Goal: Share content: Share content

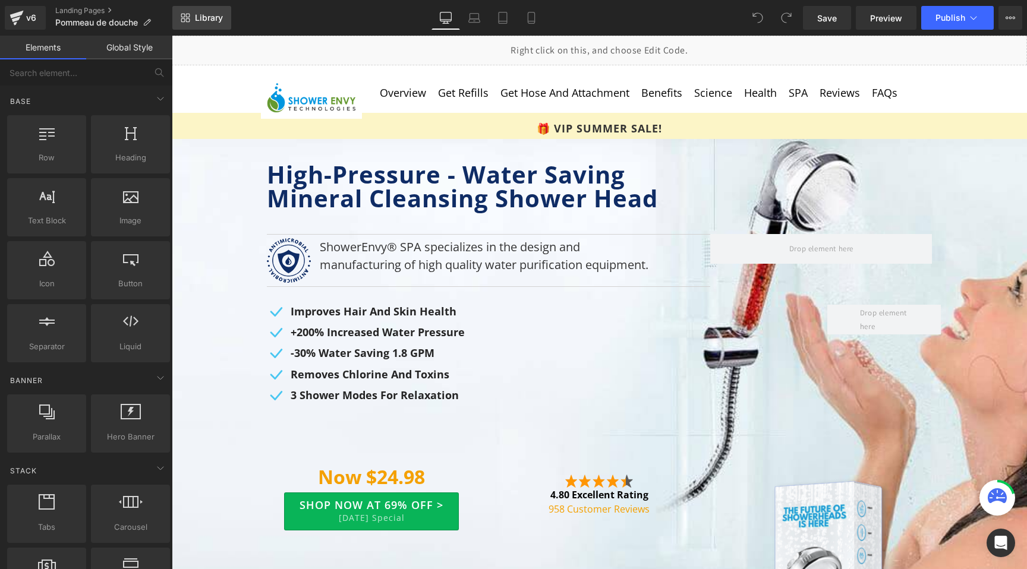
click at [203, 18] on span "Library" at bounding box center [209, 17] width 28 height 11
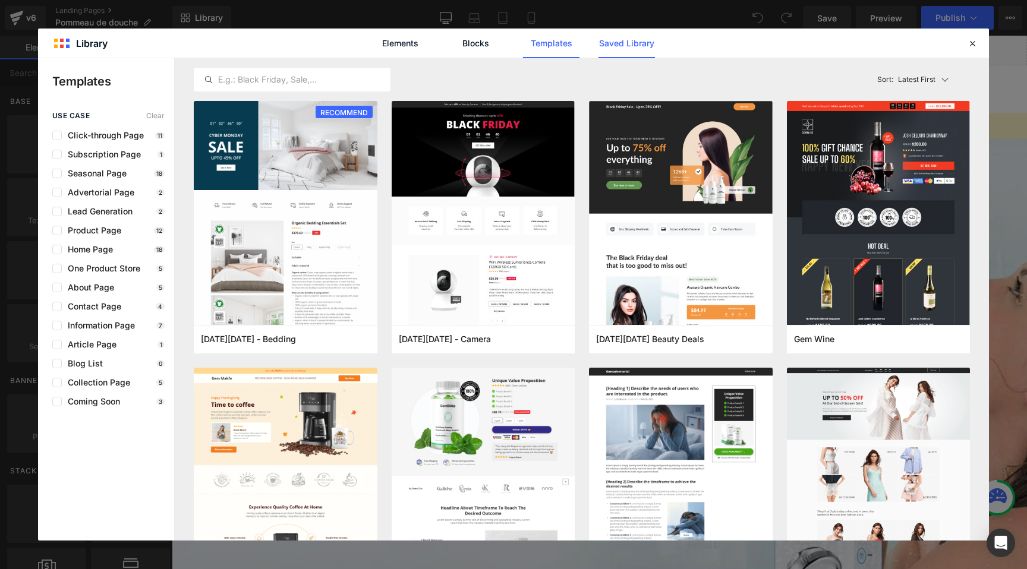
click at [621, 48] on link "Saved Library" at bounding box center [626, 44] width 56 height 30
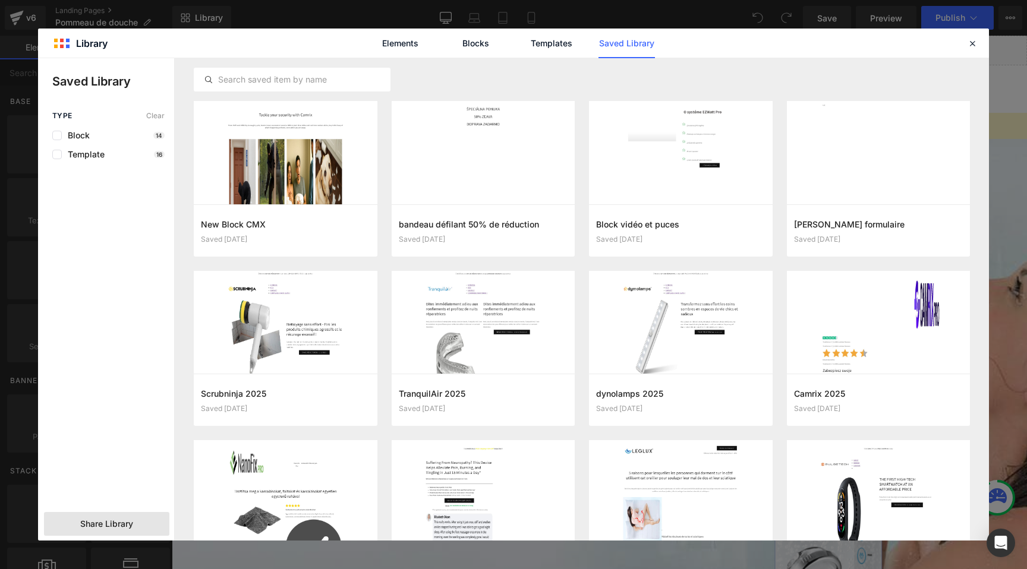
click at [112, 525] on span "Share Library" at bounding box center [106, 524] width 53 height 12
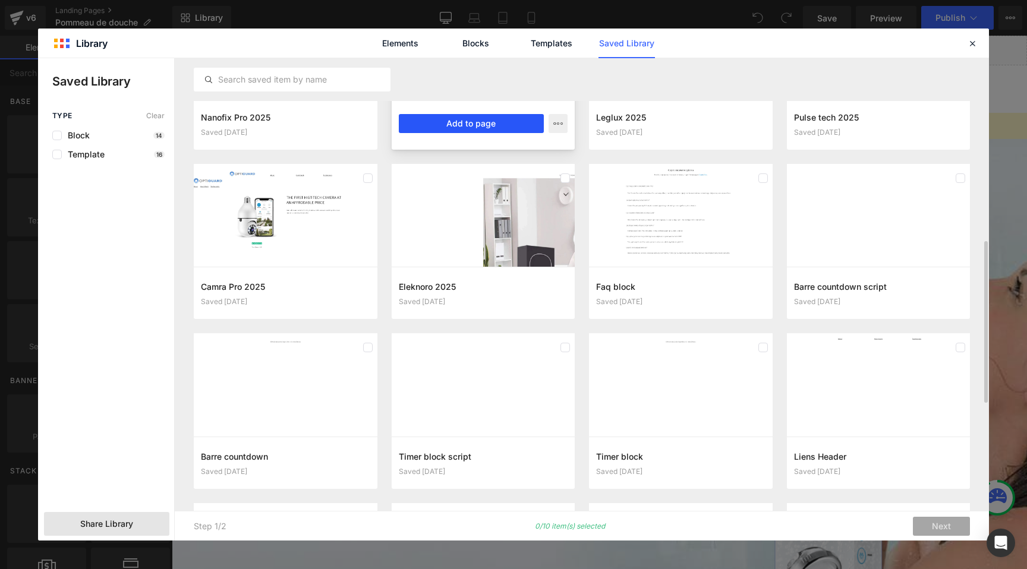
scroll to position [471, 0]
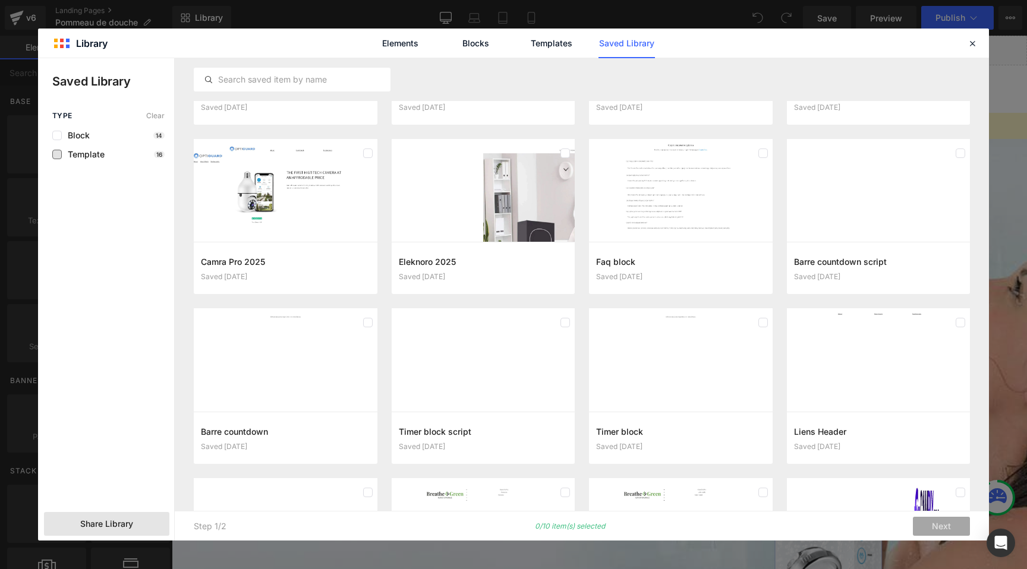
click at [81, 156] on span "Template" at bounding box center [83, 155] width 43 height 10
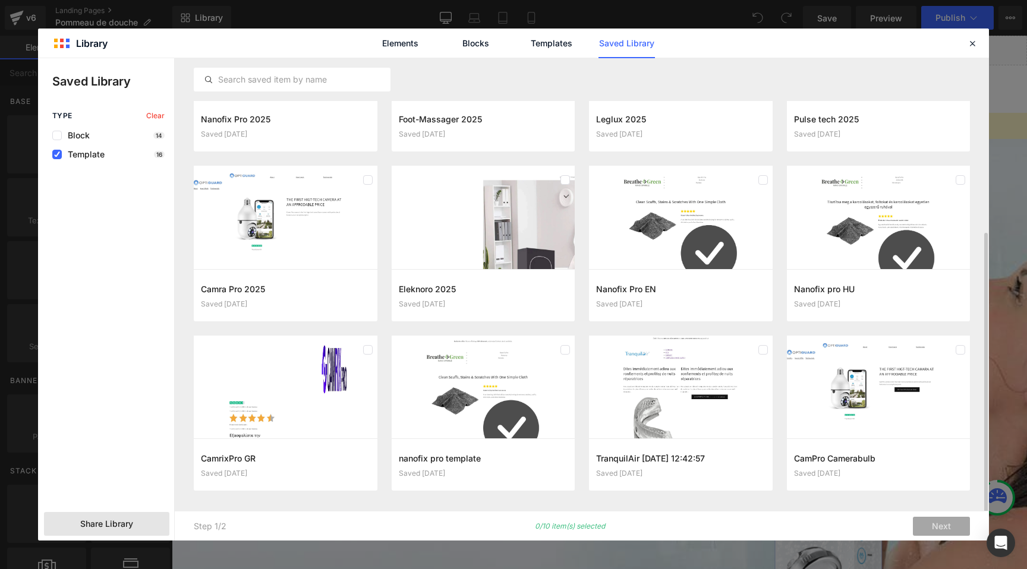
scroll to position [272, 0]
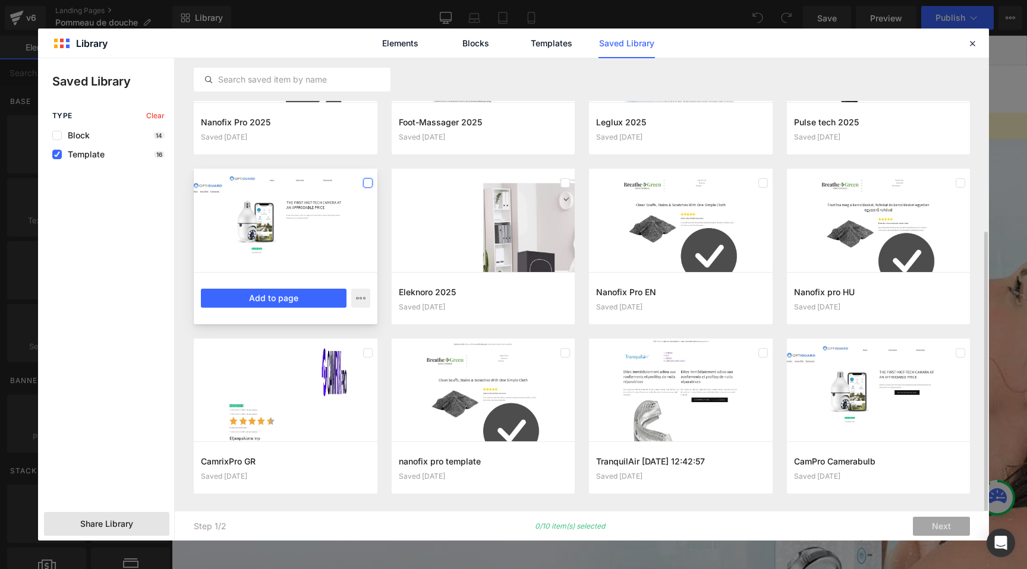
click at [370, 183] on label at bounding box center [368, 183] width 10 height 10
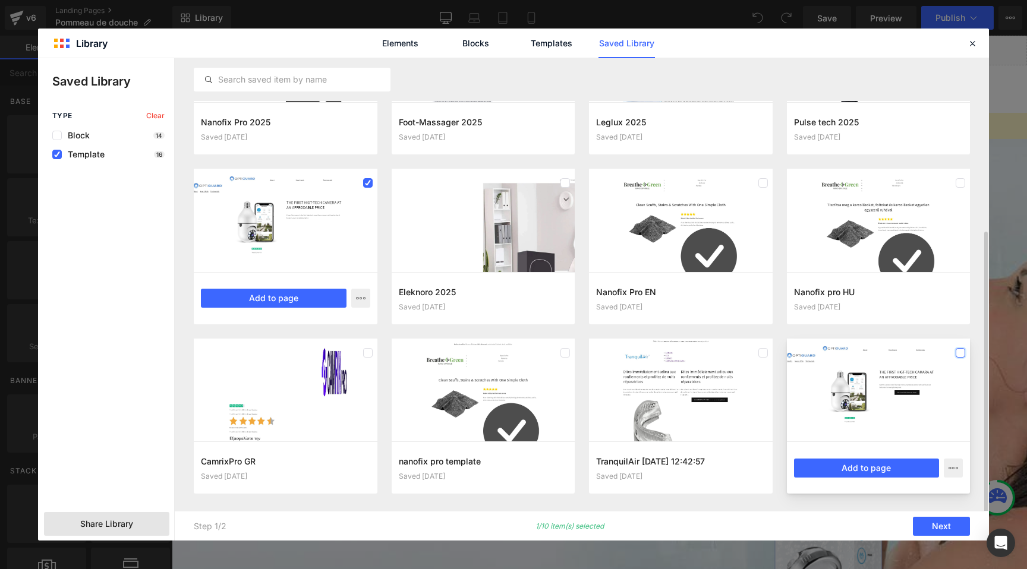
click at [961, 351] on label at bounding box center [960, 353] width 10 height 10
click at [369, 183] on icon at bounding box center [368, 183] width 6 height 0
click at [964, 352] on label at bounding box center [960, 353] width 10 height 10
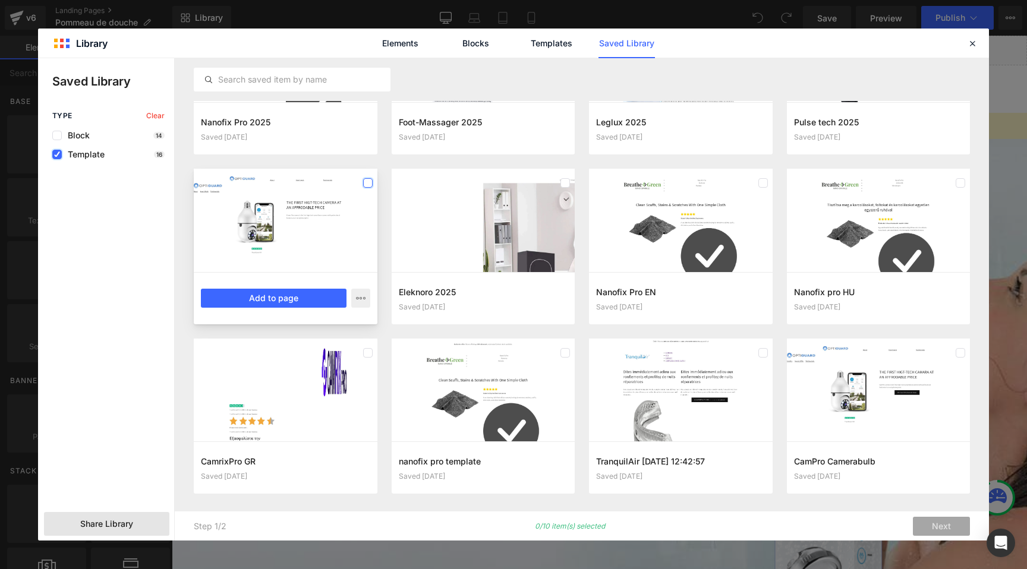
click at [59, 156] on label at bounding box center [57, 155] width 10 height 10
click at [57, 154] on input "checkbox" at bounding box center [57, 154] width 0 height 0
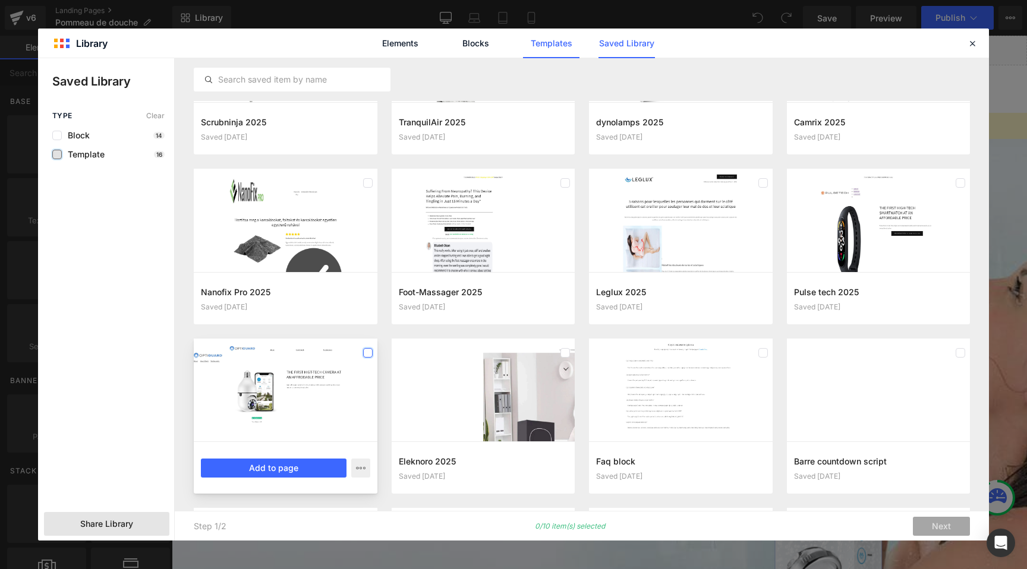
click at [540, 42] on link "Templates" at bounding box center [551, 44] width 56 height 30
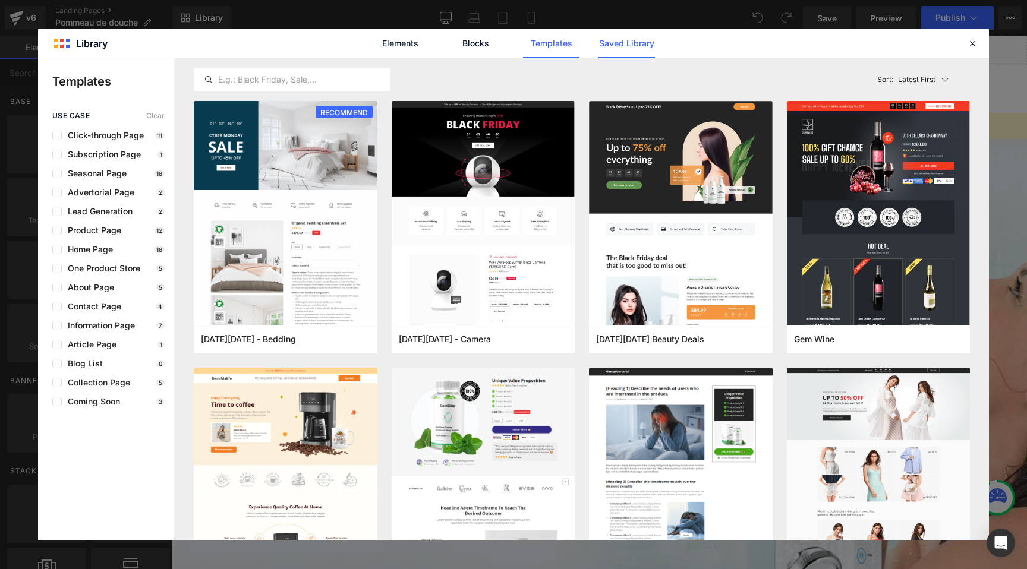
click at [604, 45] on link "Saved Library" at bounding box center [626, 44] width 56 height 30
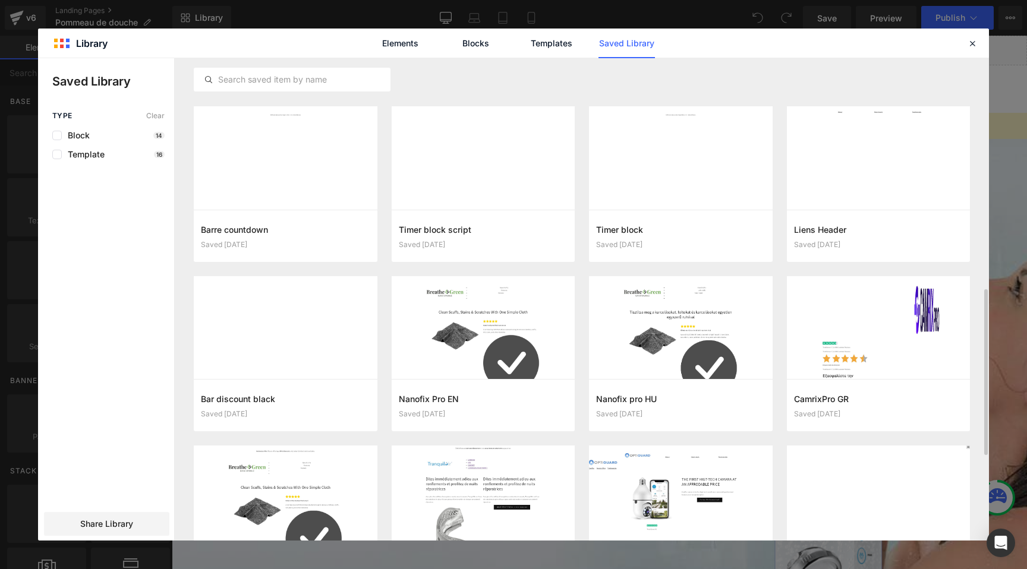
scroll to position [921, 0]
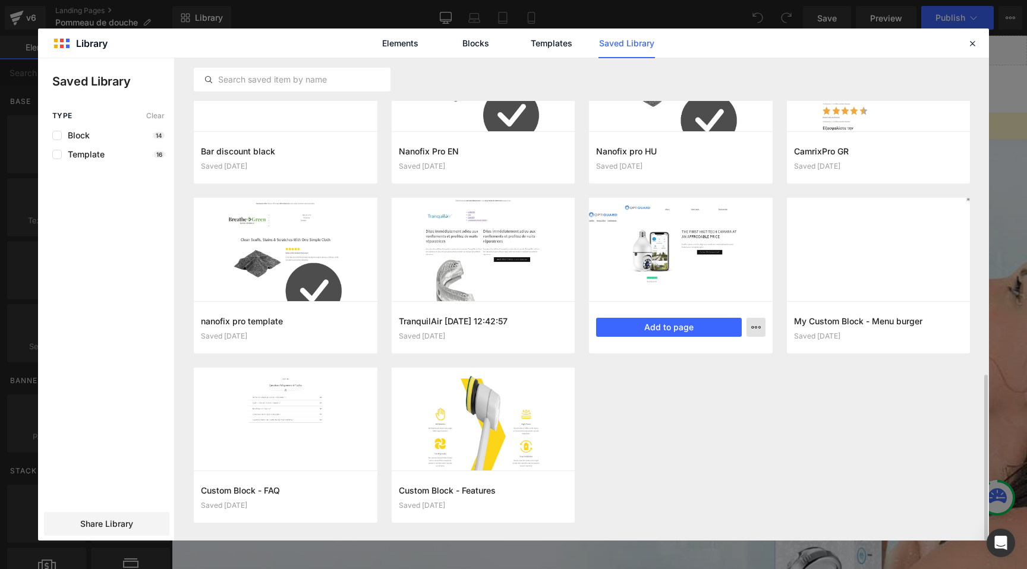
click at [752, 326] on icon "button" at bounding box center [756, 328] width 10 height 10
click at [689, 377] on div "Delete" at bounding box center [697, 379] width 135 height 25
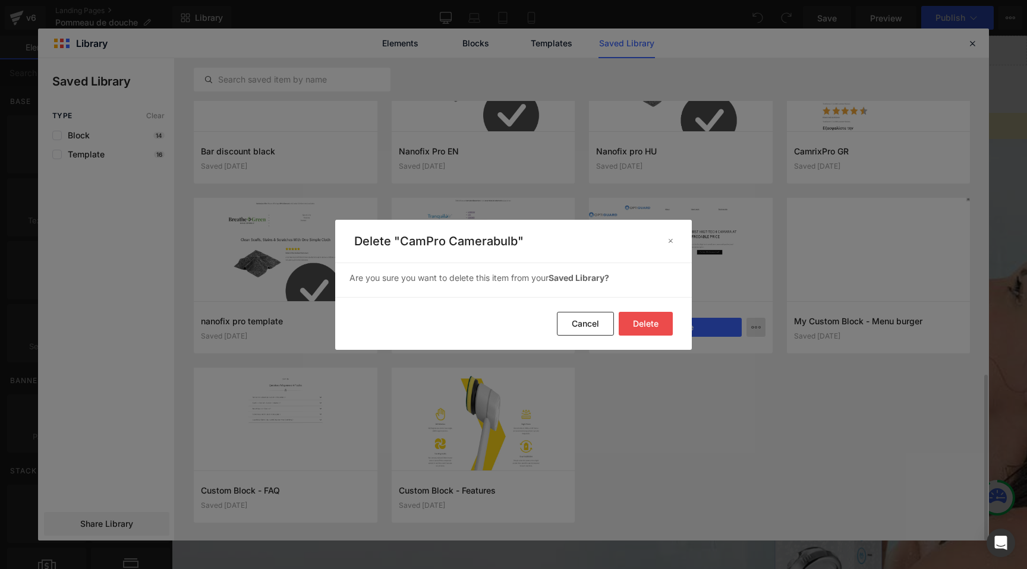
click at [651, 326] on button "Delete" at bounding box center [646, 324] width 54 height 24
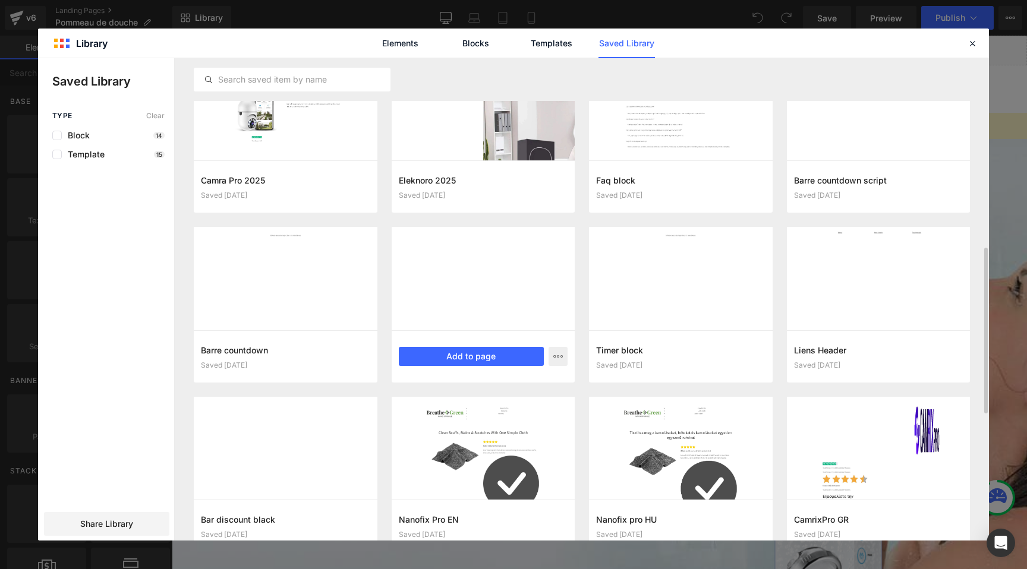
scroll to position [441, 0]
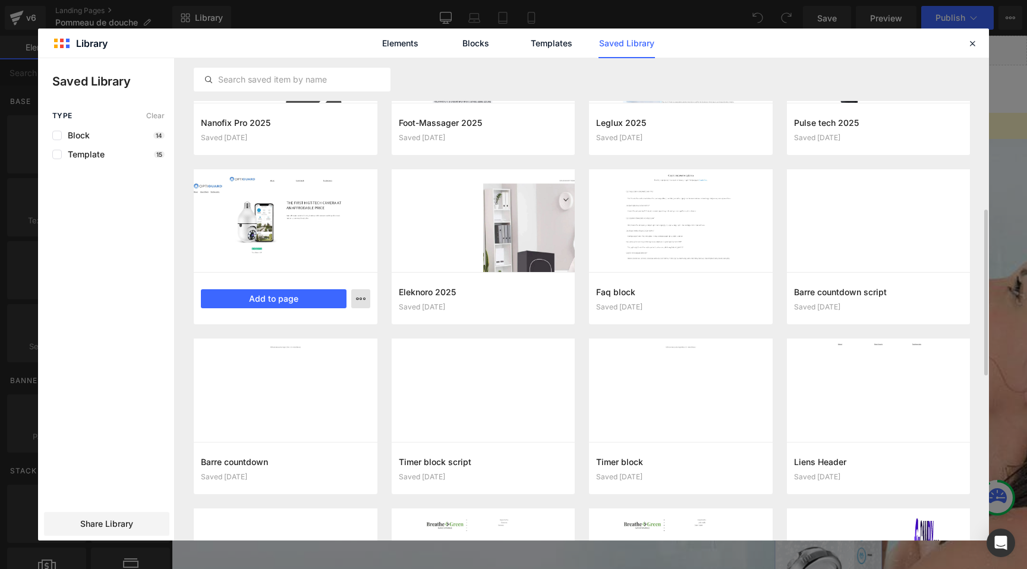
click at [362, 298] on icon "button" at bounding box center [361, 299] width 10 height 10
click at [294, 343] on div "Delete" at bounding box center [302, 350] width 135 height 25
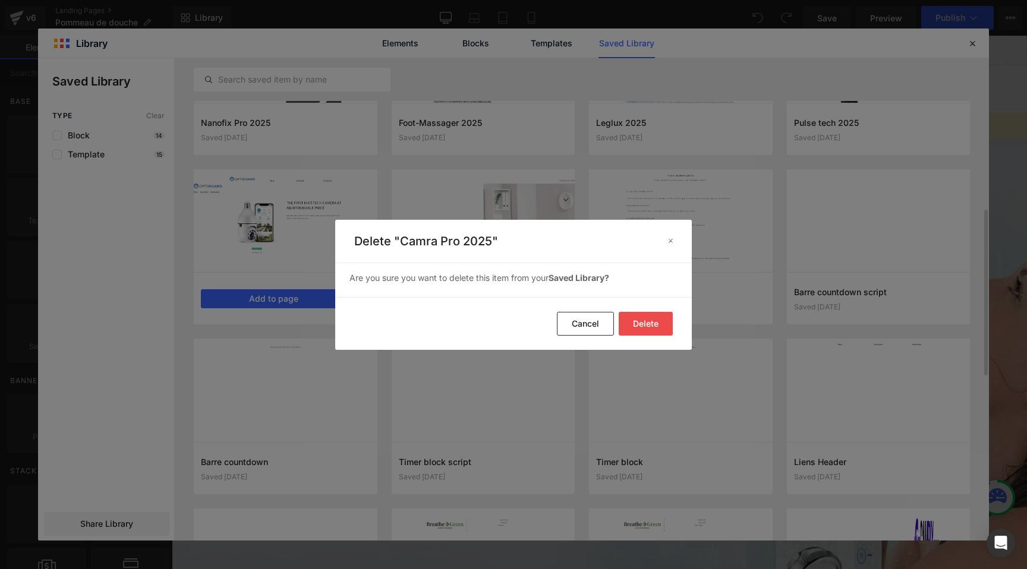
click at [646, 327] on button "Delete" at bounding box center [646, 324] width 54 height 24
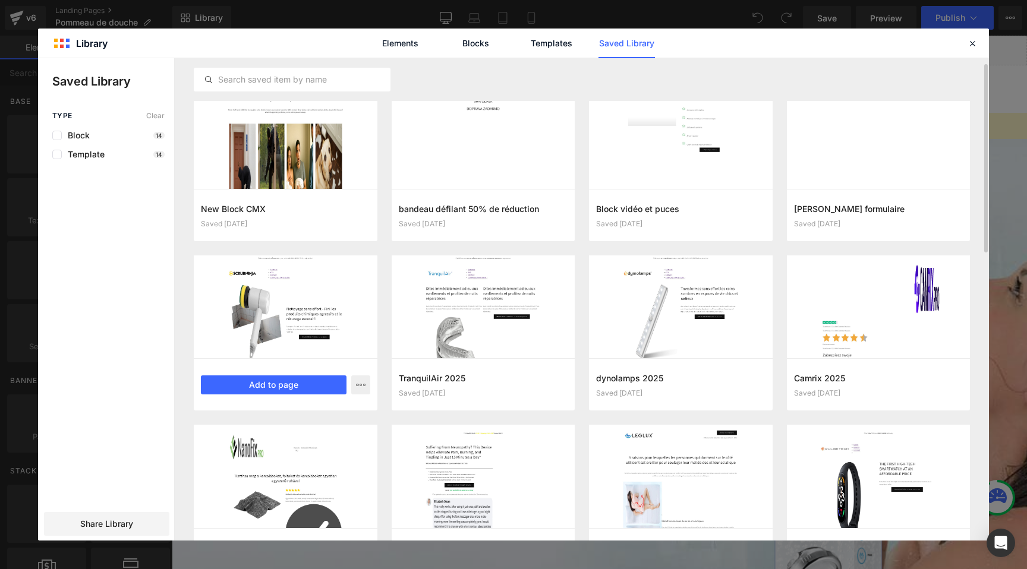
scroll to position [0, 0]
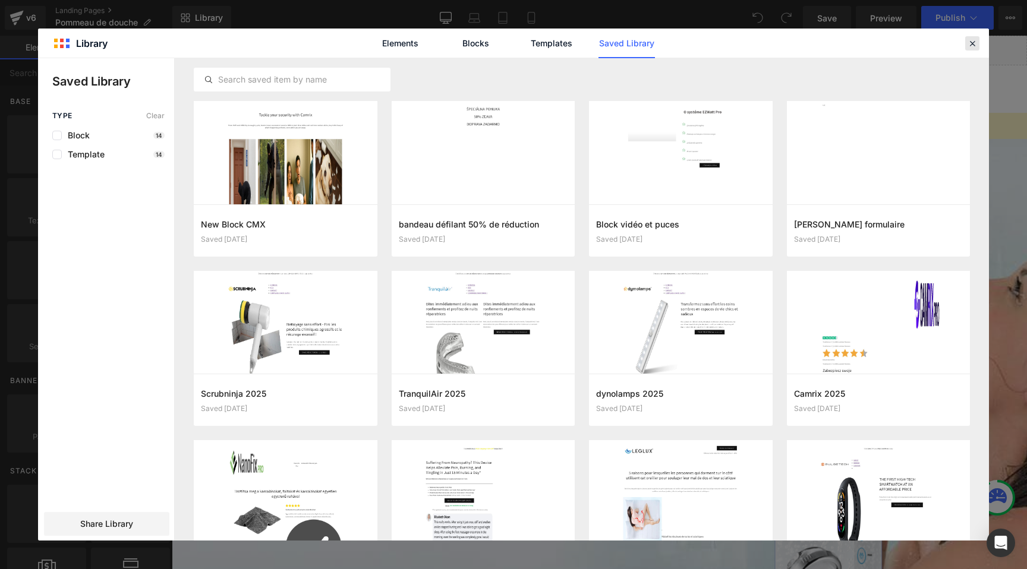
click at [971, 40] on icon at bounding box center [972, 43] width 11 height 11
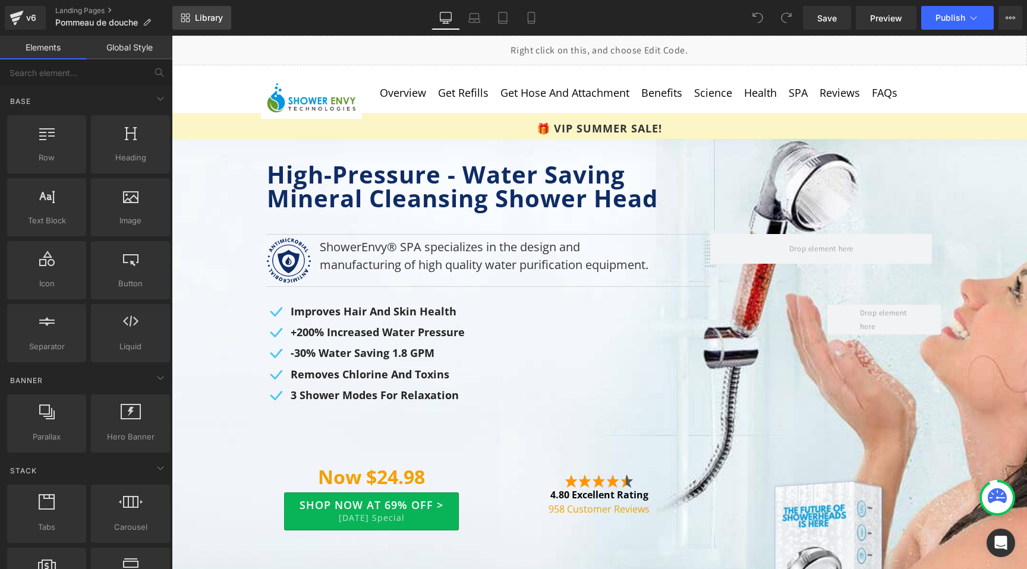
click at [210, 17] on span "Library" at bounding box center [209, 17] width 28 height 11
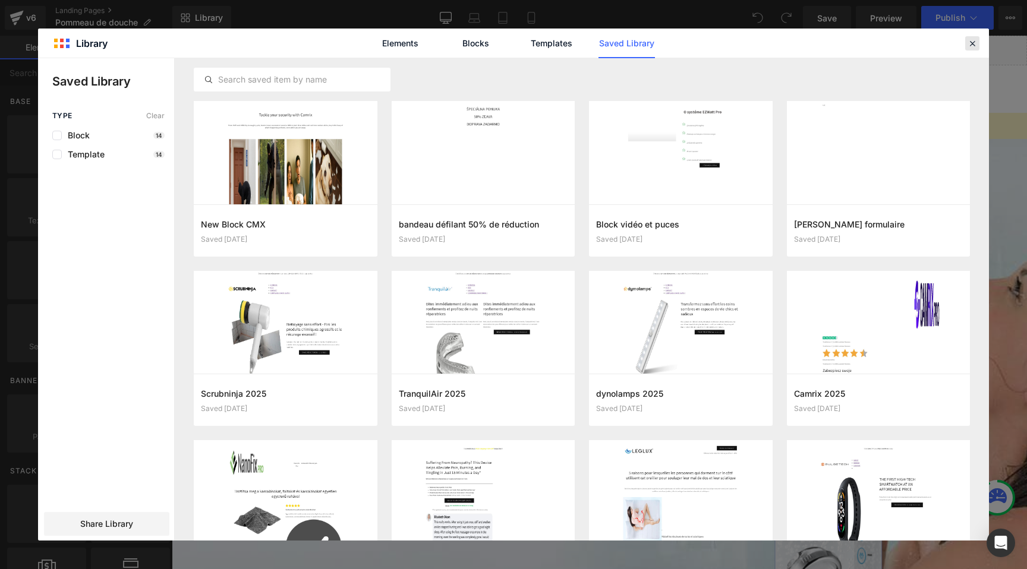
click at [975, 44] on icon at bounding box center [972, 43] width 11 height 11
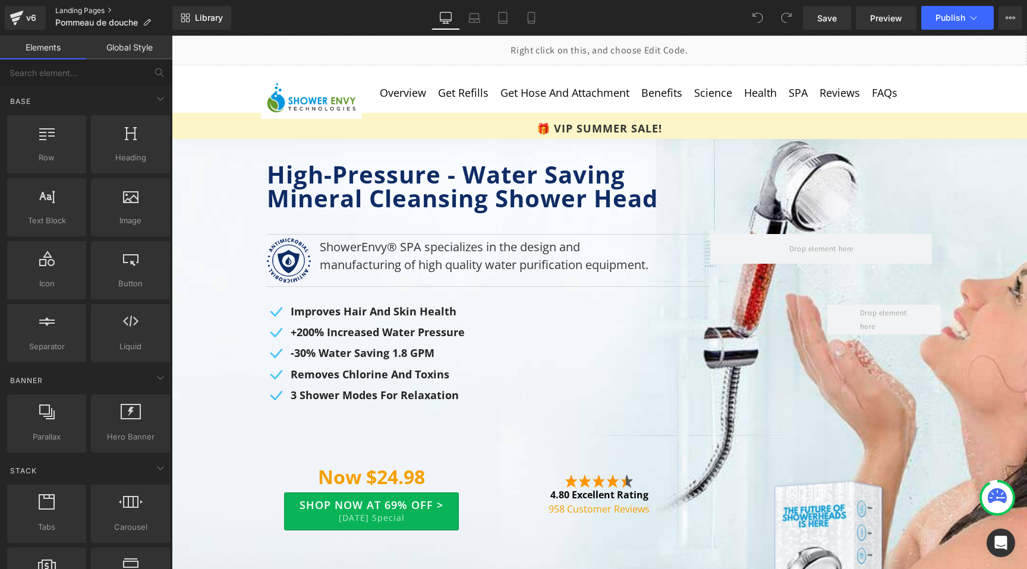
click at [74, 11] on link "Landing Pages" at bounding box center [113, 11] width 117 height 10
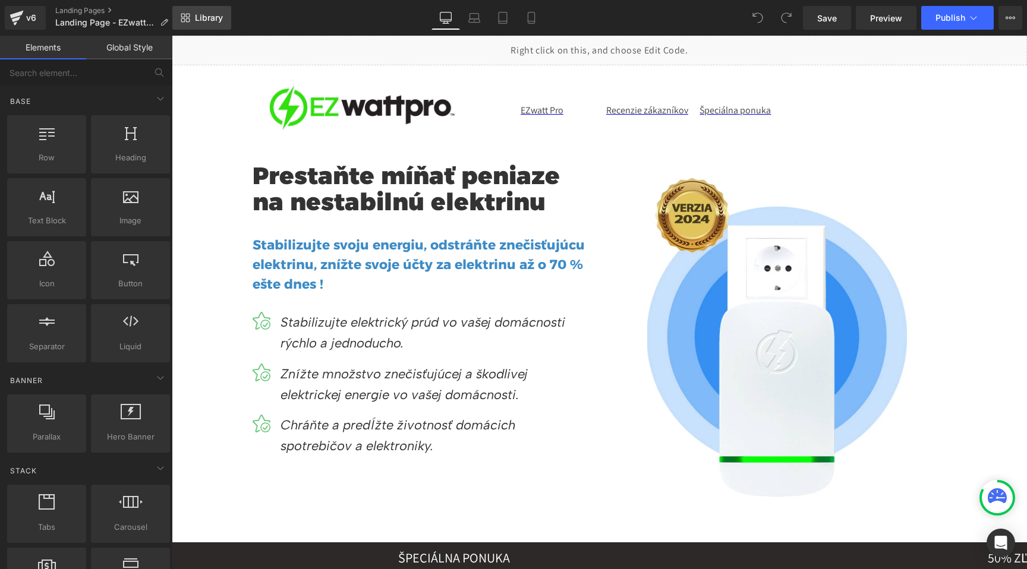
click at [217, 14] on span "Library" at bounding box center [209, 17] width 28 height 11
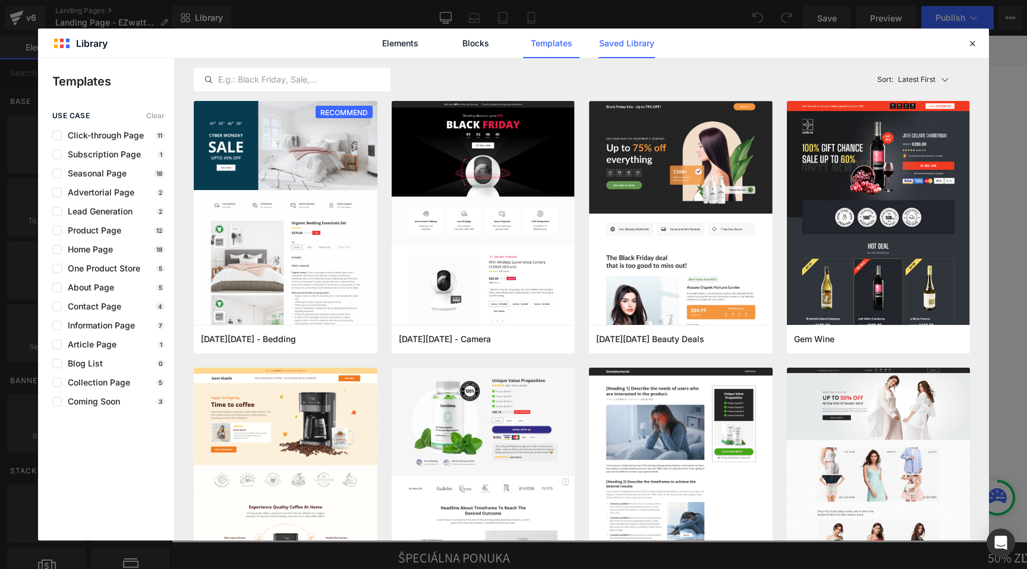
click at [623, 37] on link "Saved Library" at bounding box center [626, 44] width 56 height 30
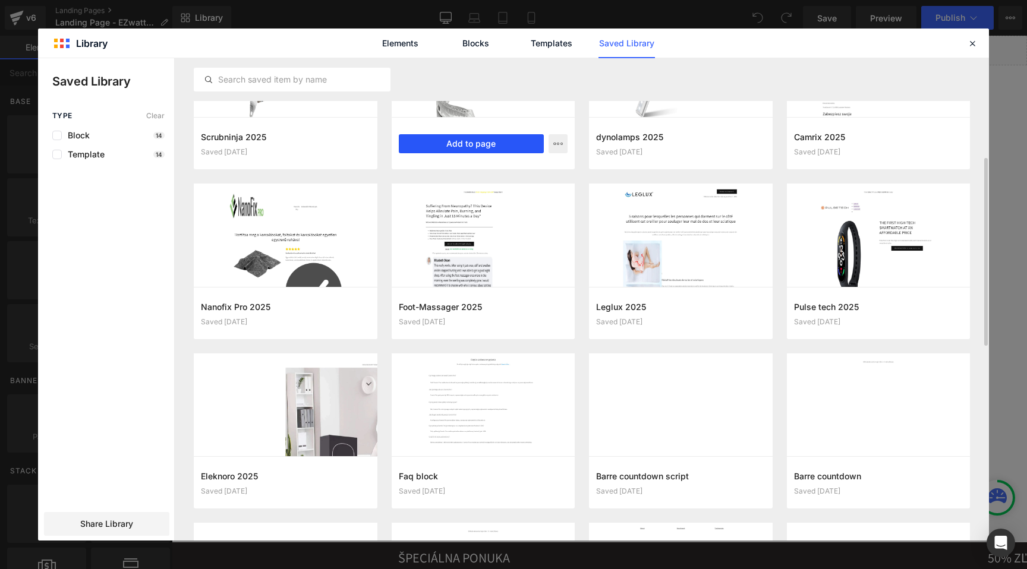
scroll to position [331, 0]
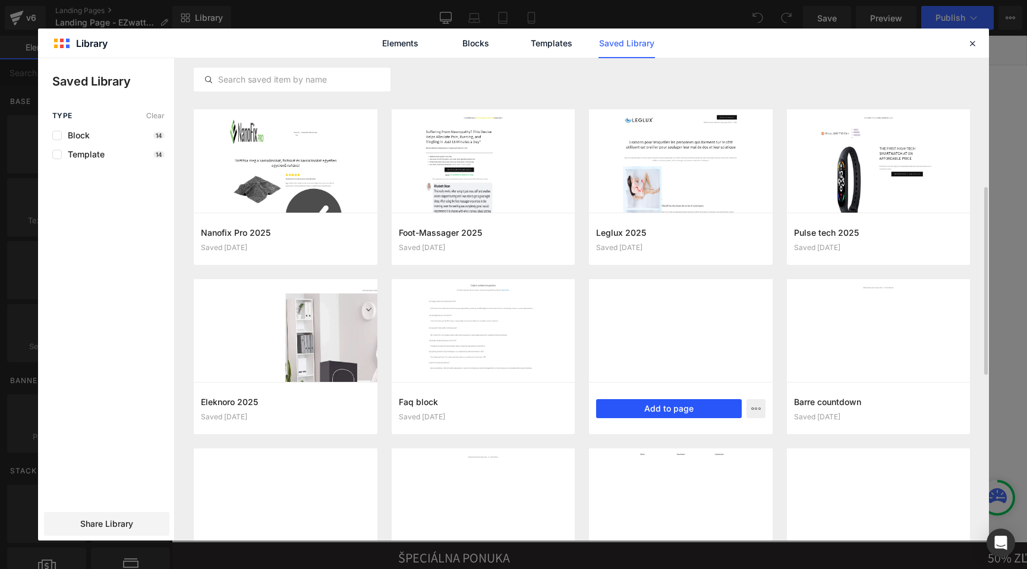
click at [715, 410] on button "Add to page" at bounding box center [669, 408] width 146 height 19
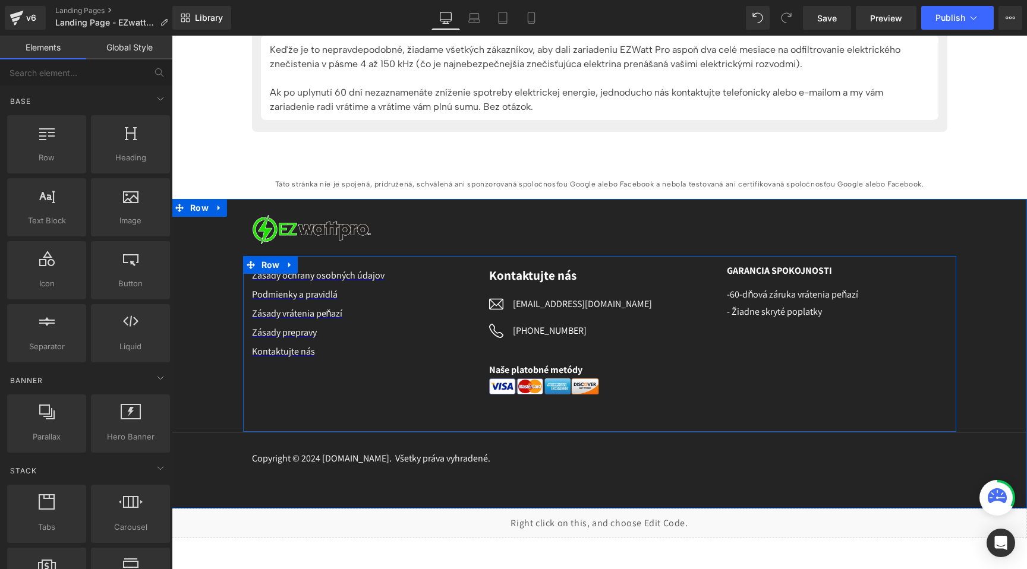
scroll to position [5814, 0]
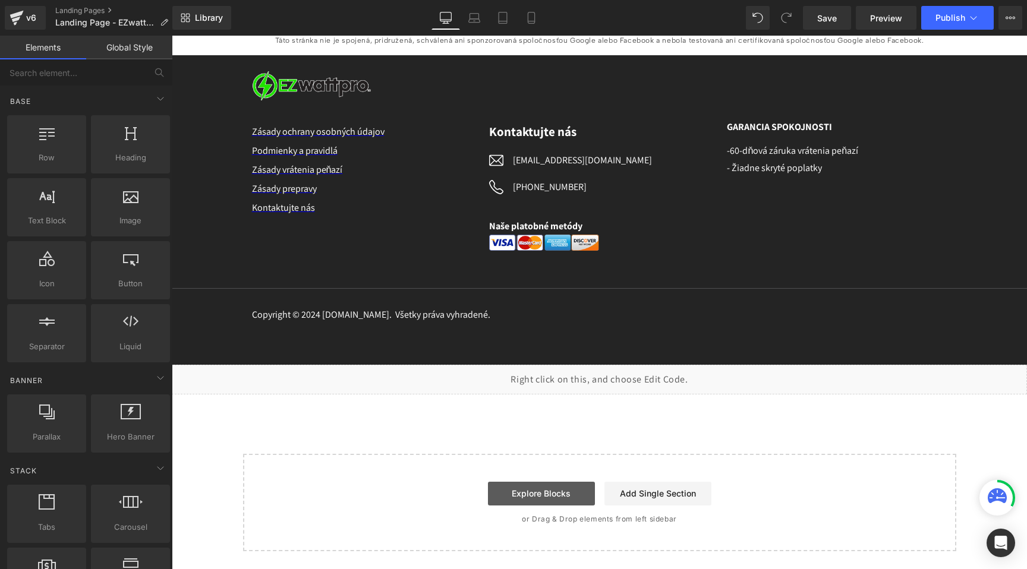
click at [548, 490] on link "Explore Blocks" at bounding box center [541, 494] width 107 height 24
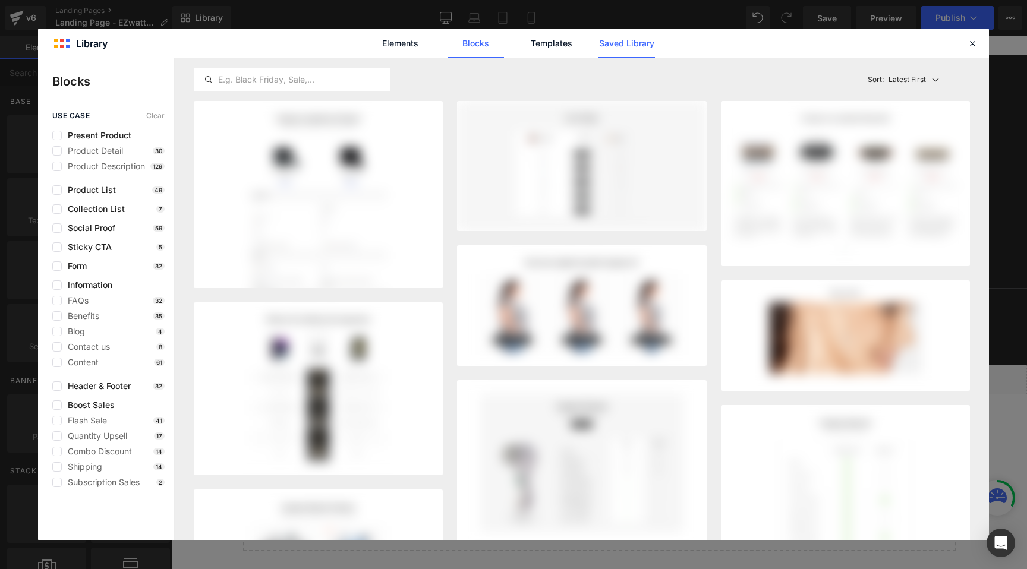
click at [632, 49] on link "Saved Library" at bounding box center [626, 44] width 56 height 30
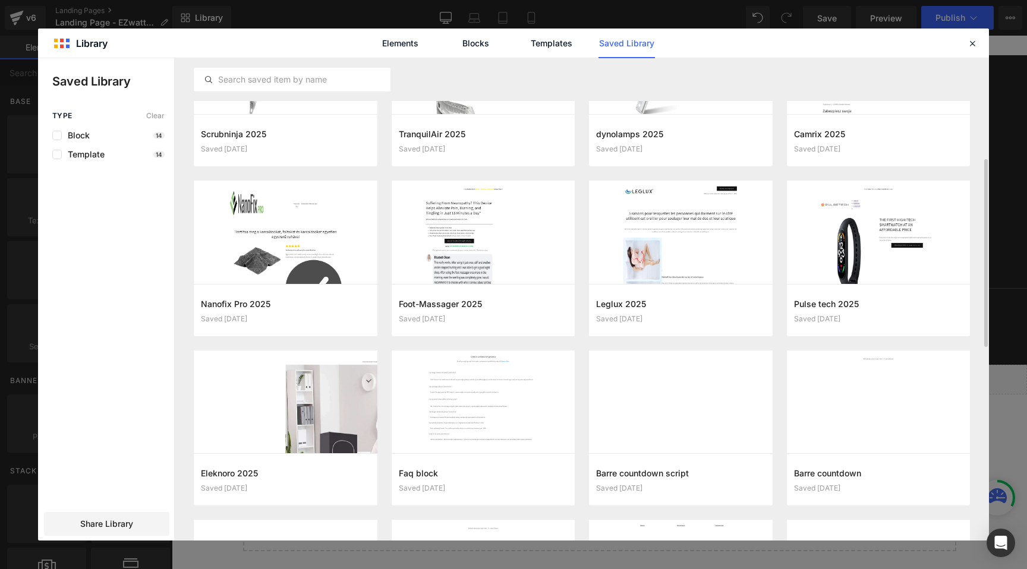
scroll to position [304, 0]
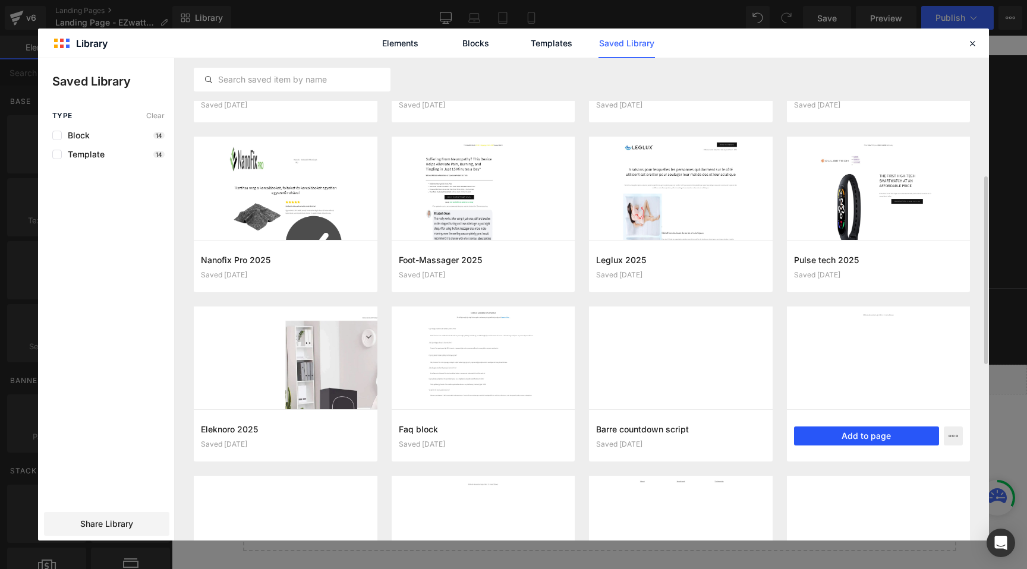
click at [902, 439] on button "Add to page" at bounding box center [867, 436] width 146 height 19
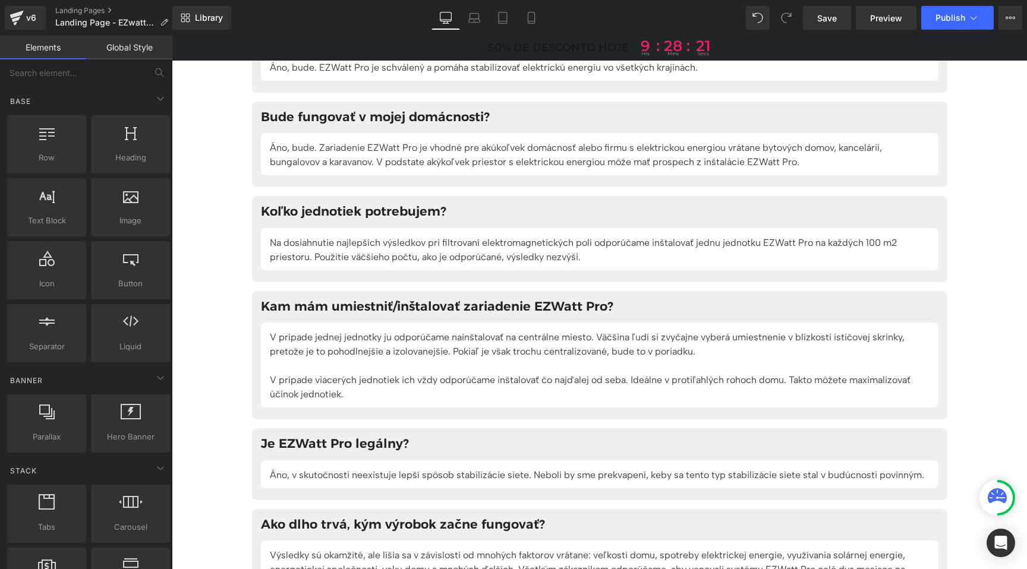
scroll to position [4636, 0]
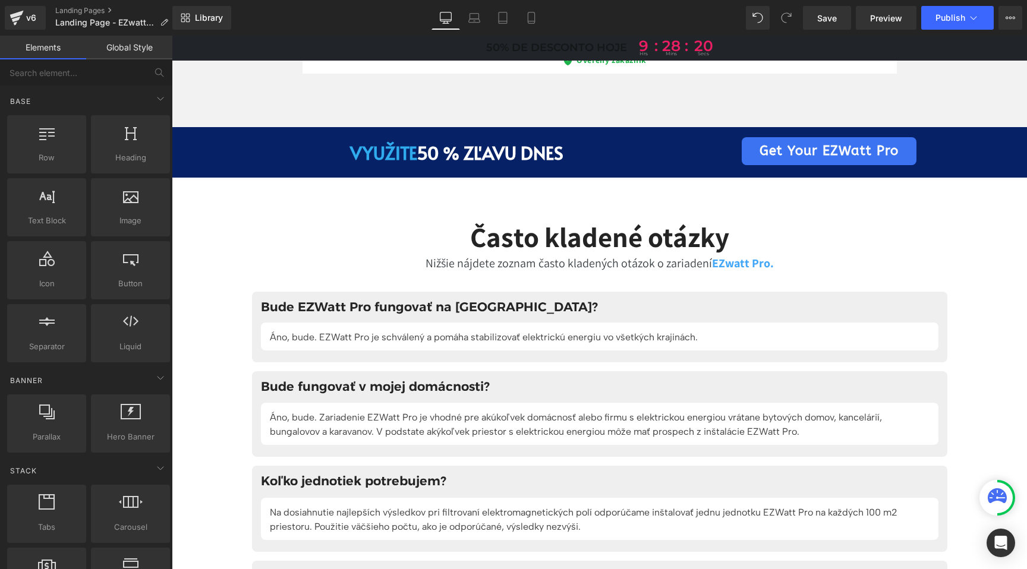
click at [563, 51] on div "50% de desconto hoje 9 hrs : 28 : mins 20 secs Text Block" at bounding box center [599, 47] width 677 height 15
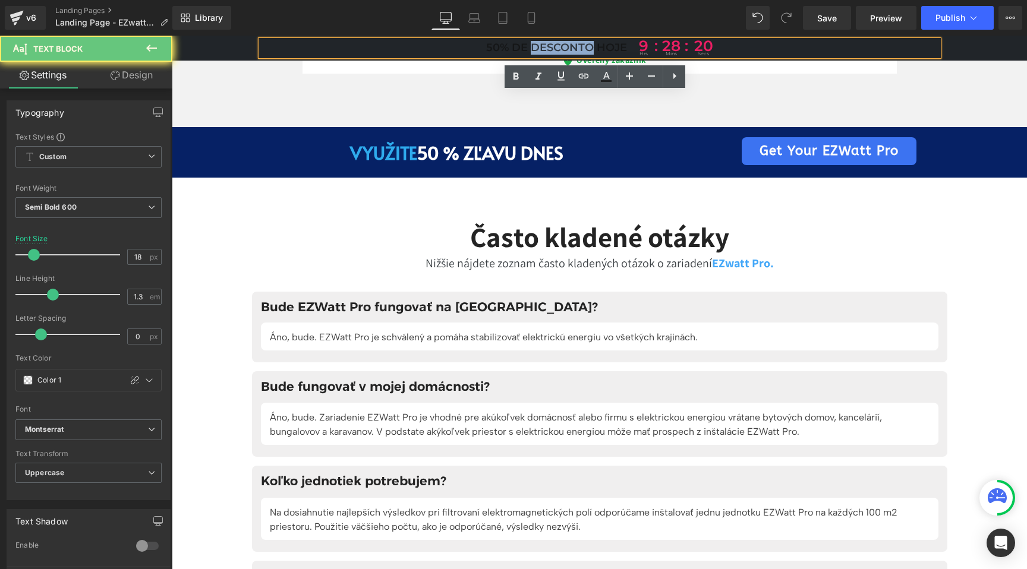
click at [563, 51] on p "50% de desconto hoje 9 hrs : 28 : mins 20 secs" at bounding box center [599, 47] width 677 height 15
click at [590, 48] on p "50% de desconto hoje 9 hrs : 28 : mins 19 secs" at bounding box center [599, 47] width 677 height 15
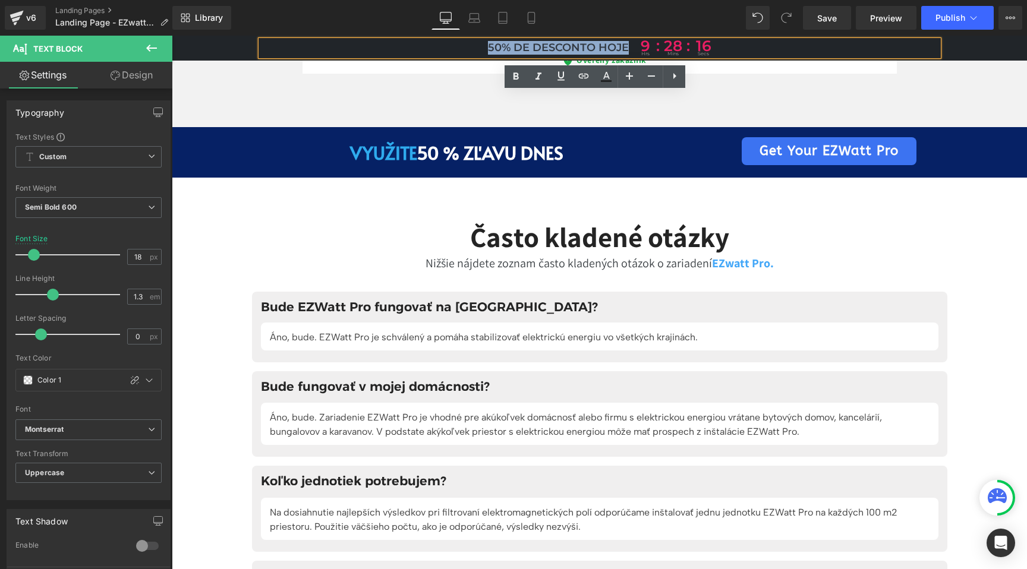
drag, startPoint x: 620, startPoint y: 45, endPoint x: 482, endPoint y: 46, distance: 137.3
click at [482, 46] on p "50% de desconto hoje 9 hrs : 28 : mins 16 secs" at bounding box center [599, 47] width 677 height 15
click at [605, 74] on icon at bounding box center [606, 75] width 7 height 7
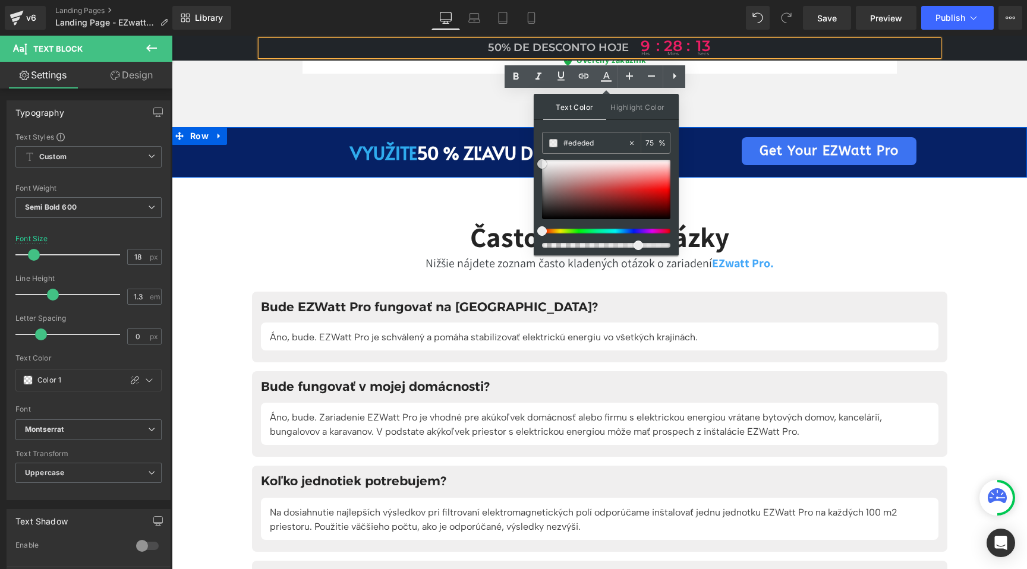
drag, startPoint x: 728, startPoint y: 233, endPoint x: 532, endPoint y: 159, distance: 209.5
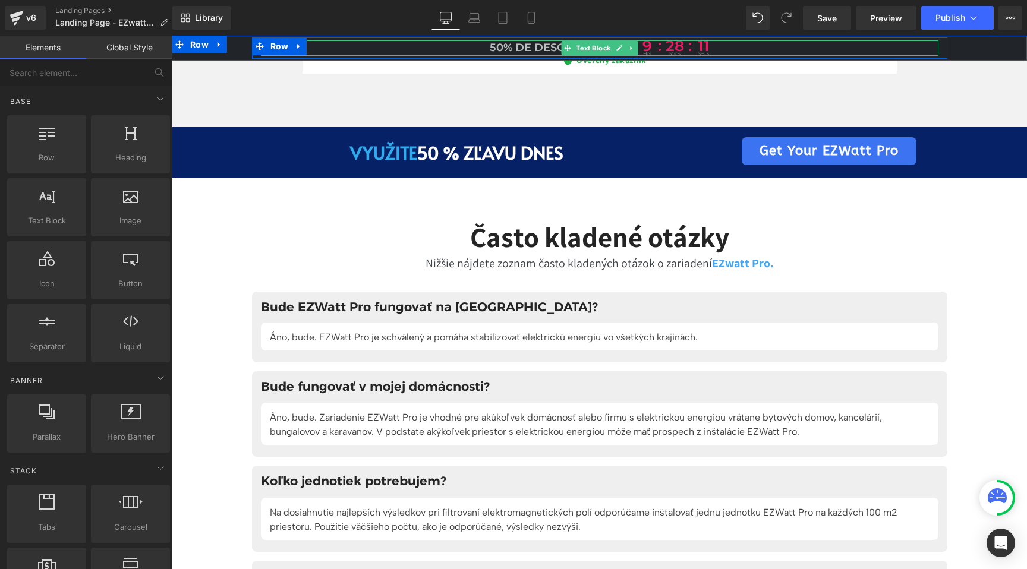
click at [532, 51] on span "50% de desconto hoje" at bounding box center [560, 48] width 141 height 14
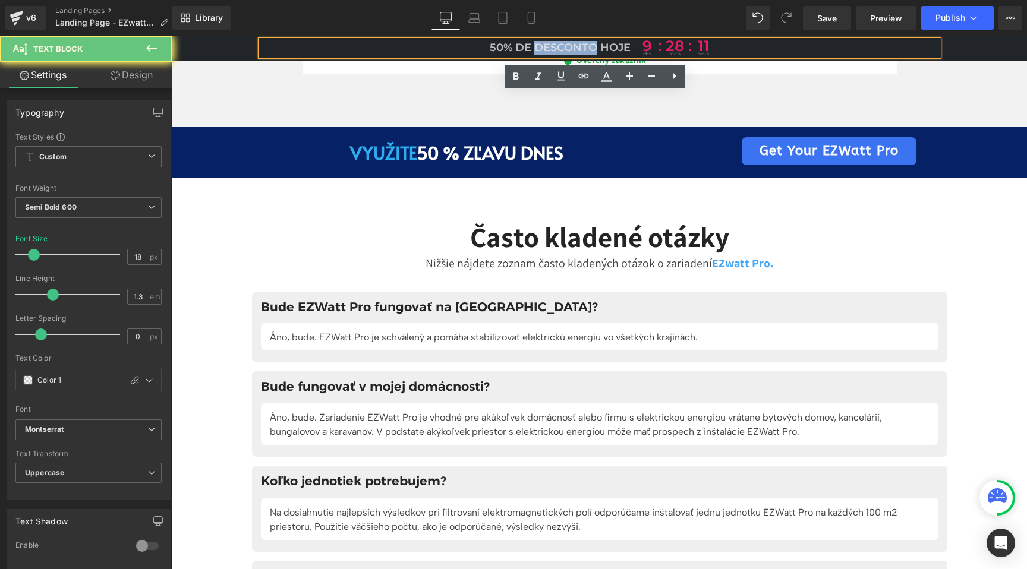
click at [532, 51] on span "50% de desconto hoje" at bounding box center [560, 48] width 141 height 14
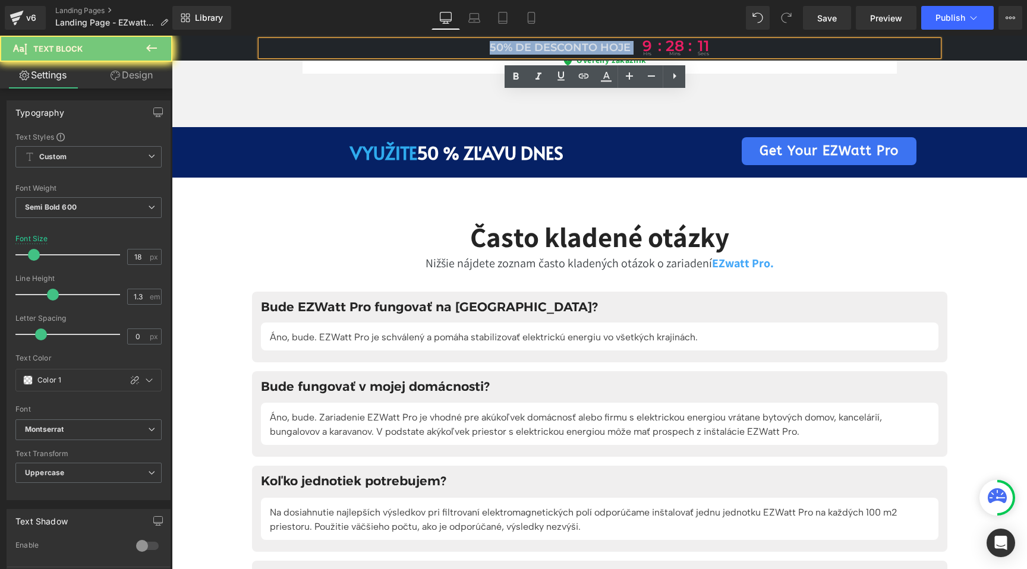
click at [532, 51] on span "50% de desconto hoje" at bounding box center [560, 48] width 141 height 14
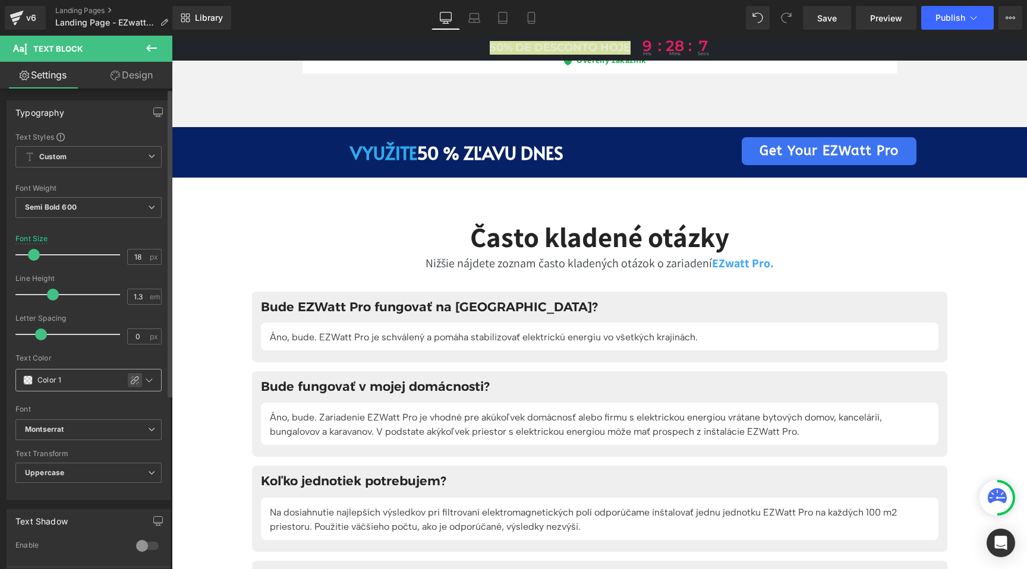
click at [130, 377] on icon at bounding box center [135, 381] width 10 height 10
click at [420, 48] on p "Myslím, že by sme mali založiť klub 😂 milovníkov EZWatt, nedávno som kúpila v s…" at bounding box center [604, 33] width 525 height 29
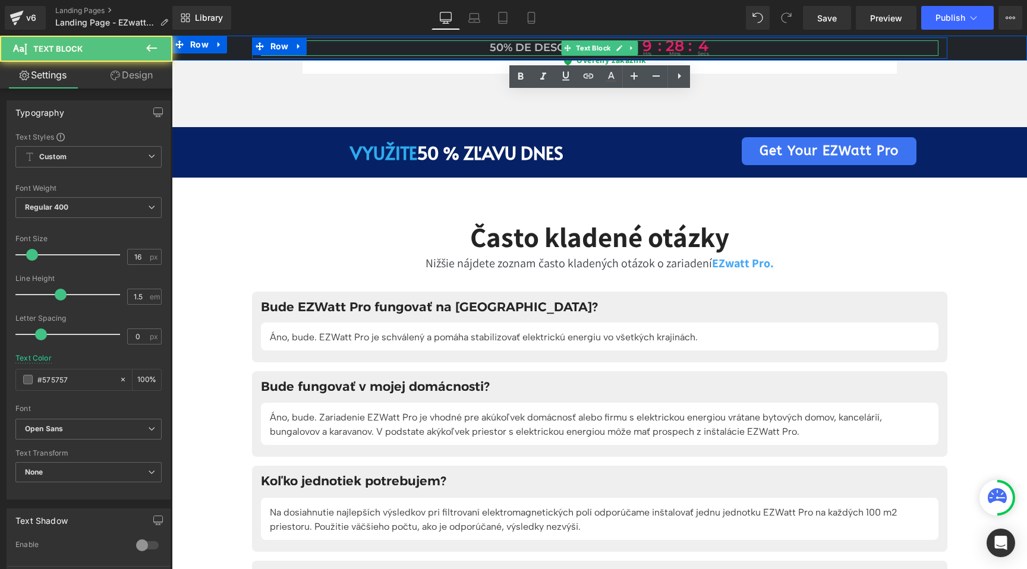
click at [525, 51] on span "50% de desconto hoje" at bounding box center [560, 48] width 141 height 14
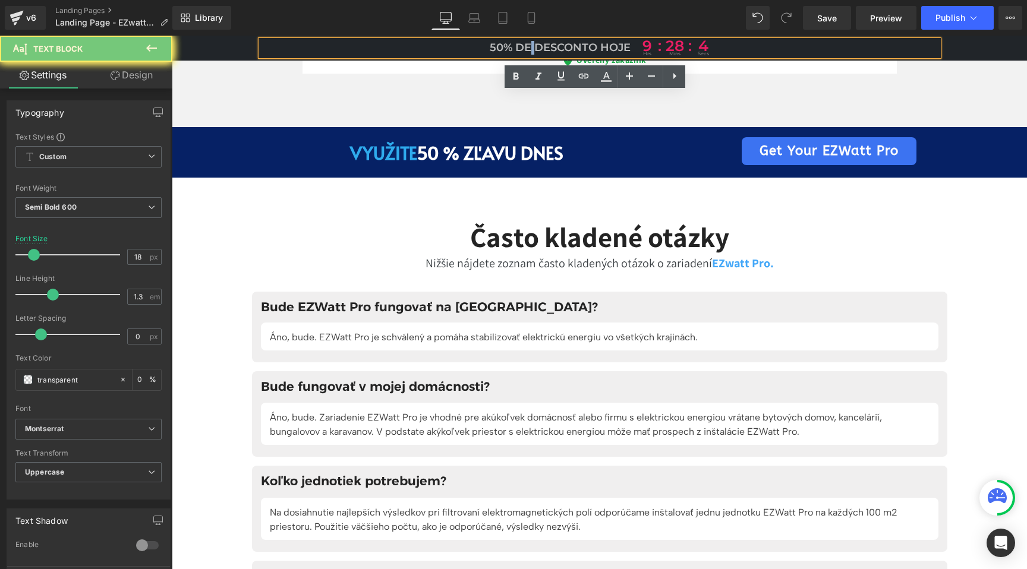
click at [525, 51] on span "50% de desconto hoje" at bounding box center [560, 48] width 141 height 14
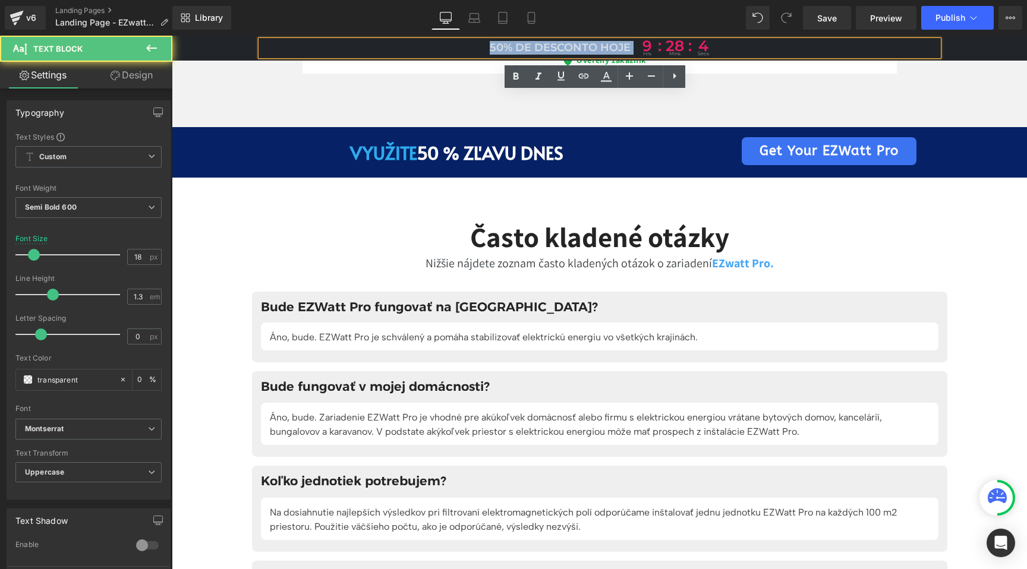
click at [525, 51] on span "50% de desconto hoje" at bounding box center [560, 48] width 141 height 14
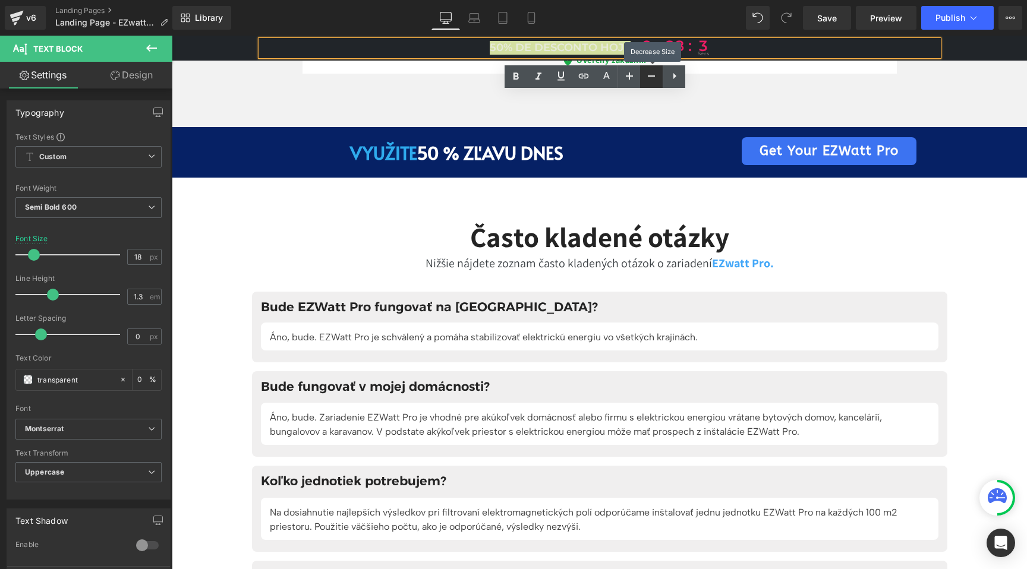
click at [653, 74] on icon at bounding box center [651, 76] width 14 height 14
click at [636, 74] on icon at bounding box center [629, 76] width 14 height 14
click at [600, 77] on icon at bounding box center [606, 77] width 14 height 14
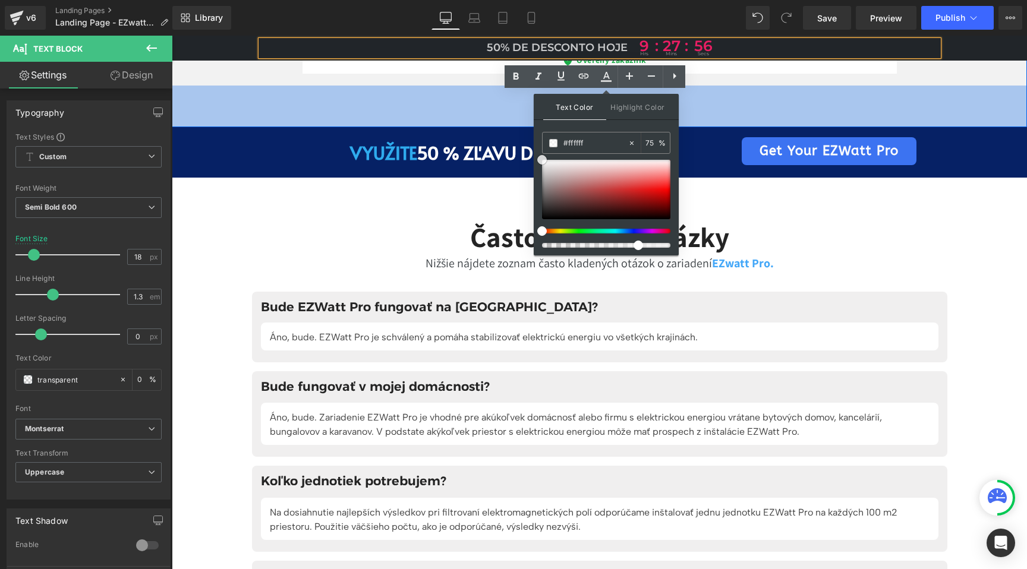
drag, startPoint x: 712, startPoint y: 203, endPoint x: 529, endPoint y: 152, distance: 189.4
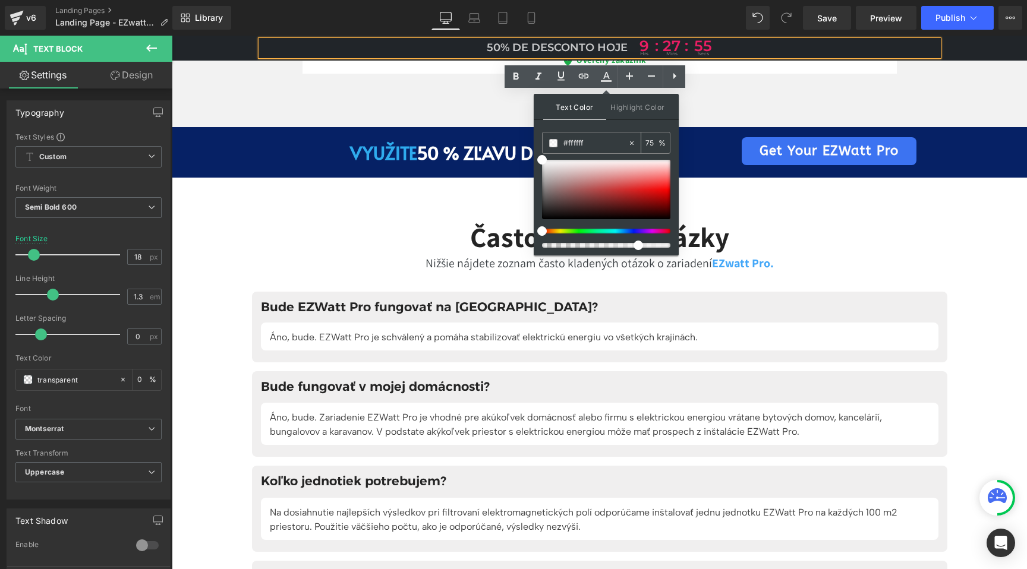
click at [650, 143] on input "75" at bounding box center [651, 142] width 13 height 13
type input "100"
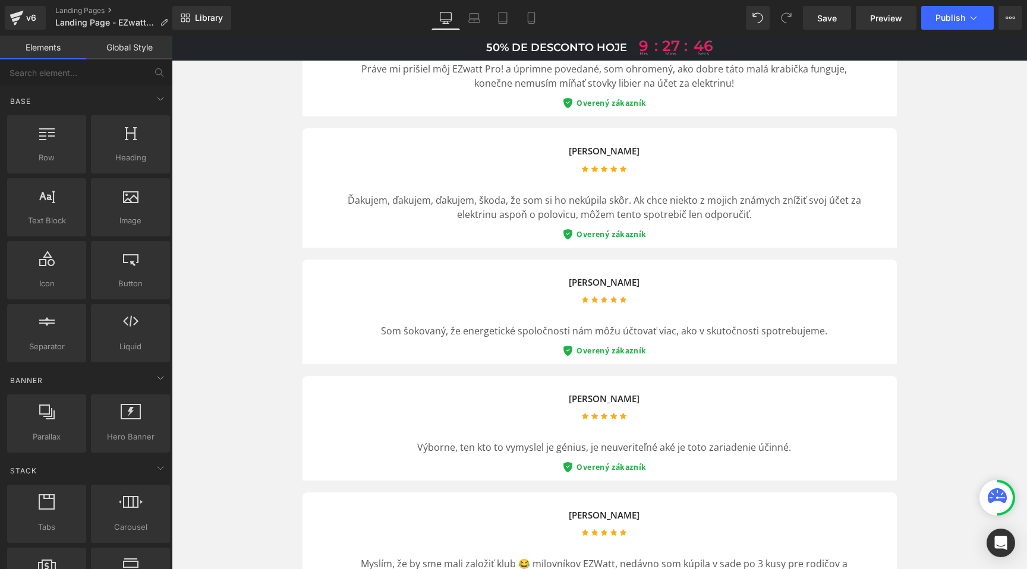
scroll to position [4039, 0]
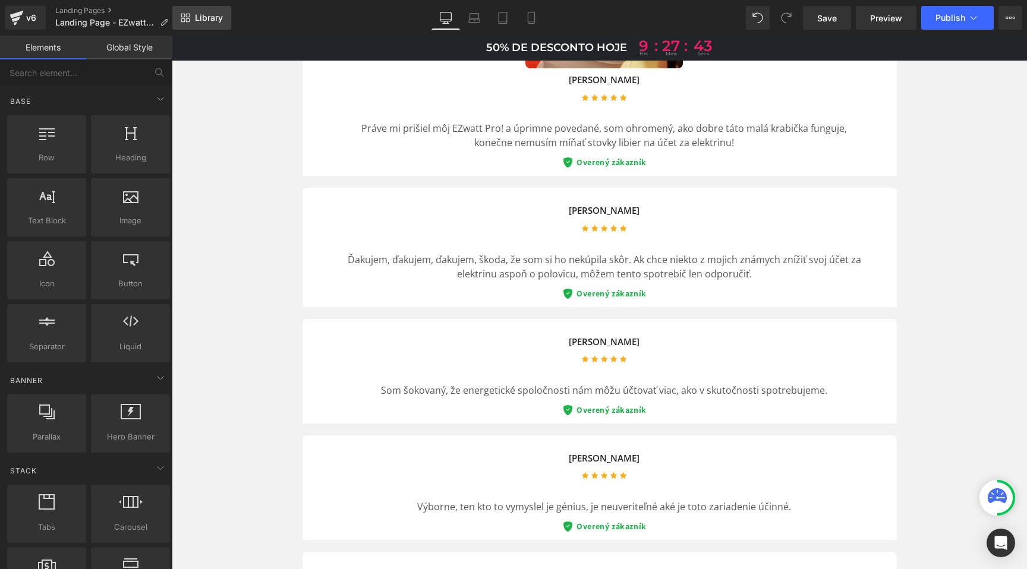
click at [206, 17] on span "Library" at bounding box center [209, 17] width 28 height 11
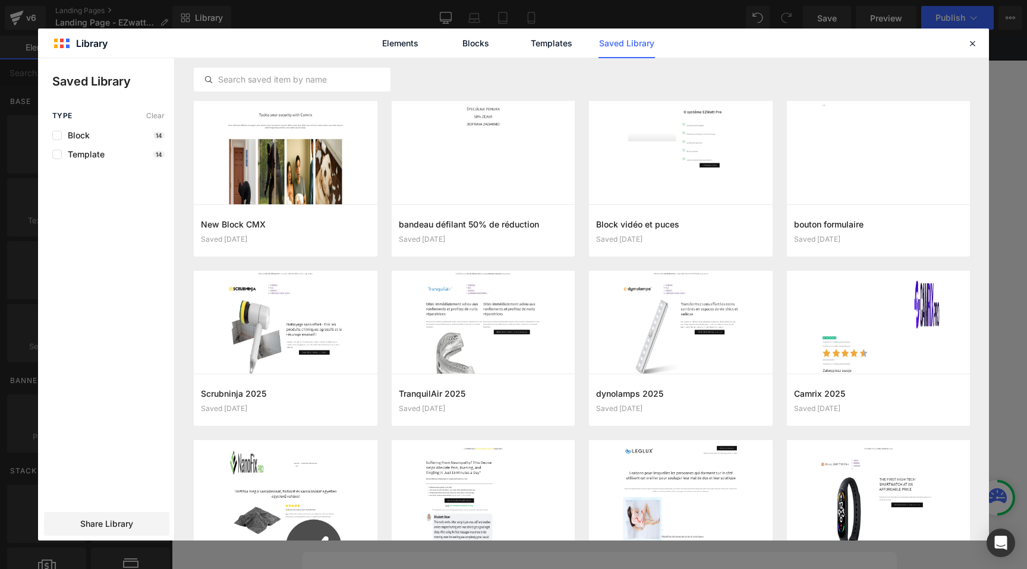
click at [649, 46] on link "Saved Library" at bounding box center [626, 44] width 56 height 30
click at [115, 521] on span "Share Library" at bounding box center [106, 524] width 53 height 12
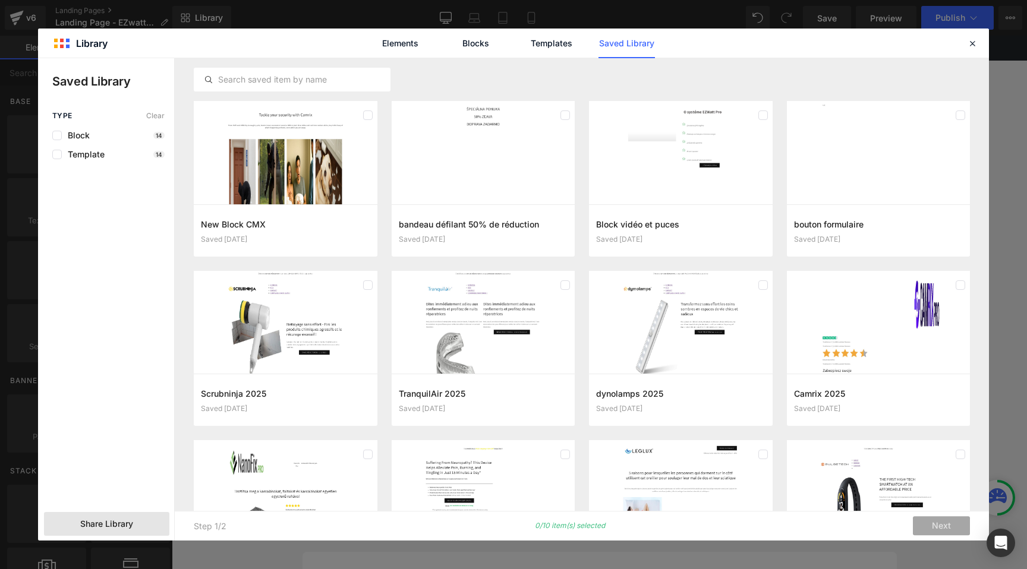
click at [113, 521] on span "Share Library" at bounding box center [106, 524] width 53 height 12
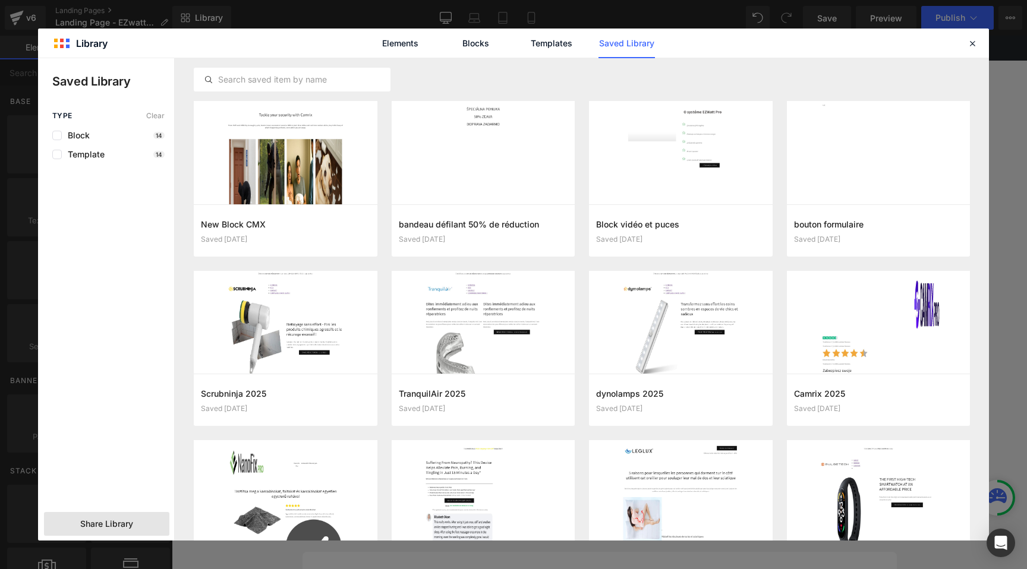
click at [113, 521] on span "Share Library" at bounding box center [106, 524] width 53 height 12
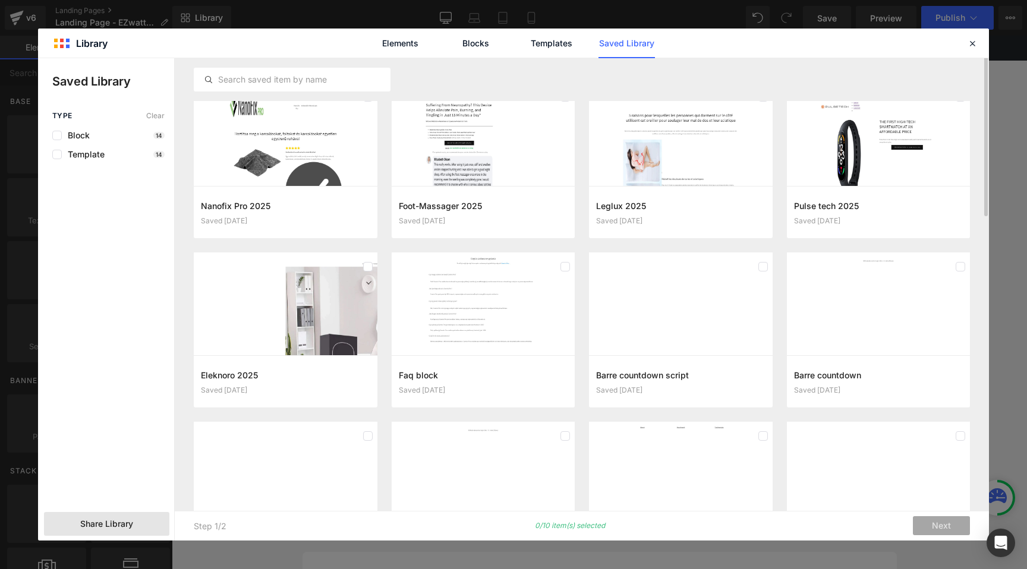
scroll to position [430, 0]
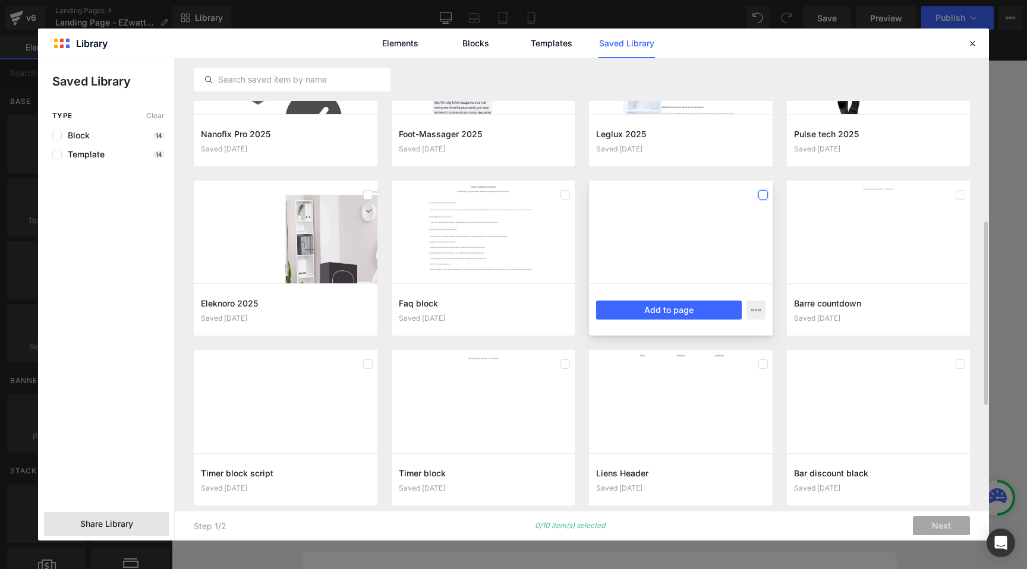
click at [766, 194] on label at bounding box center [763, 195] width 10 height 10
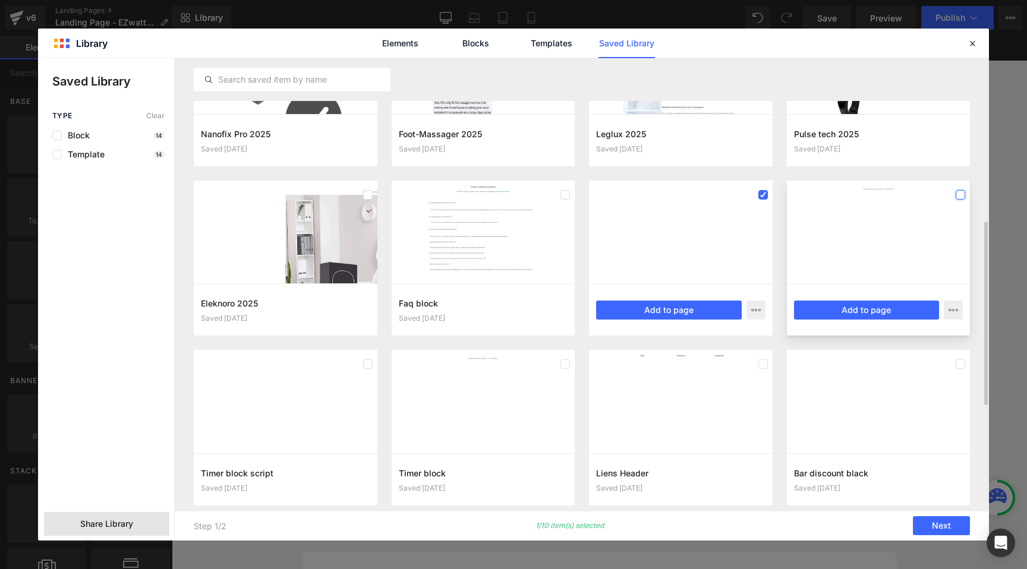
click at [960, 195] on label at bounding box center [960, 195] width 10 height 10
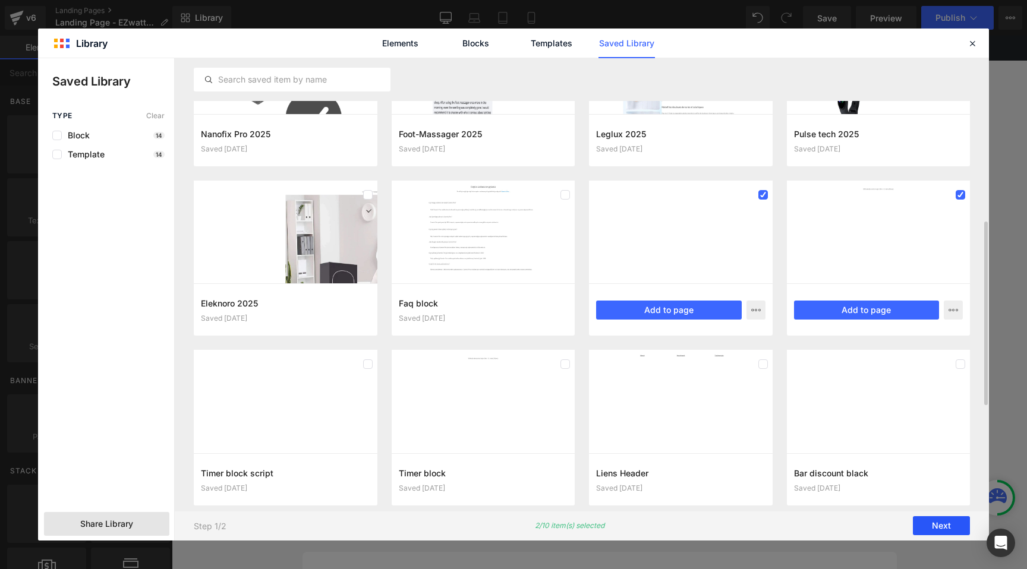
click at [934, 525] on button "Next" at bounding box center [941, 526] width 57 height 19
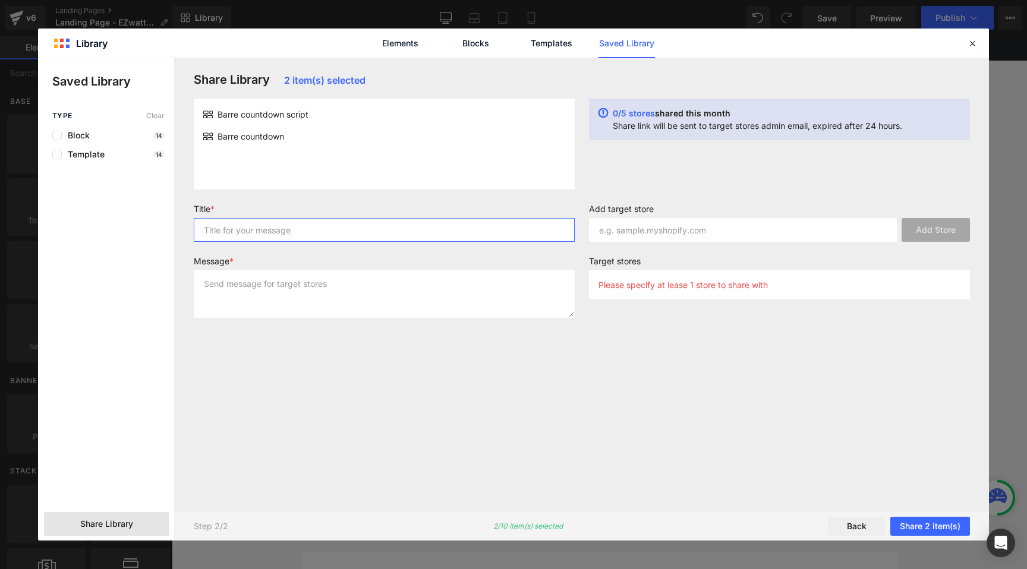
click at [242, 234] on input "text" at bounding box center [384, 230] width 381 height 24
type input "barre"
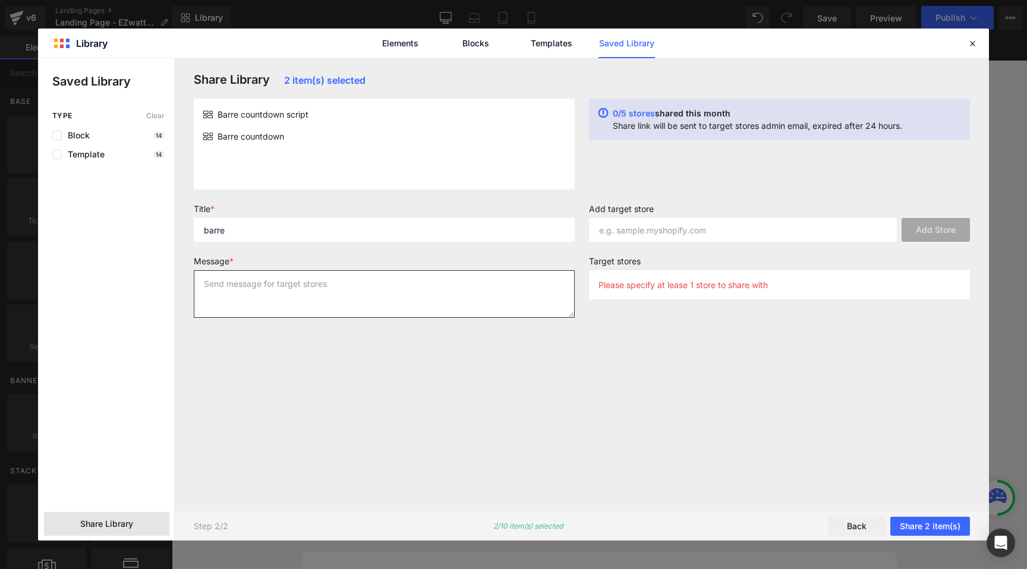
click at [285, 288] on textarea at bounding box center [384, 294] width 381 height 48
type textarea "barre"
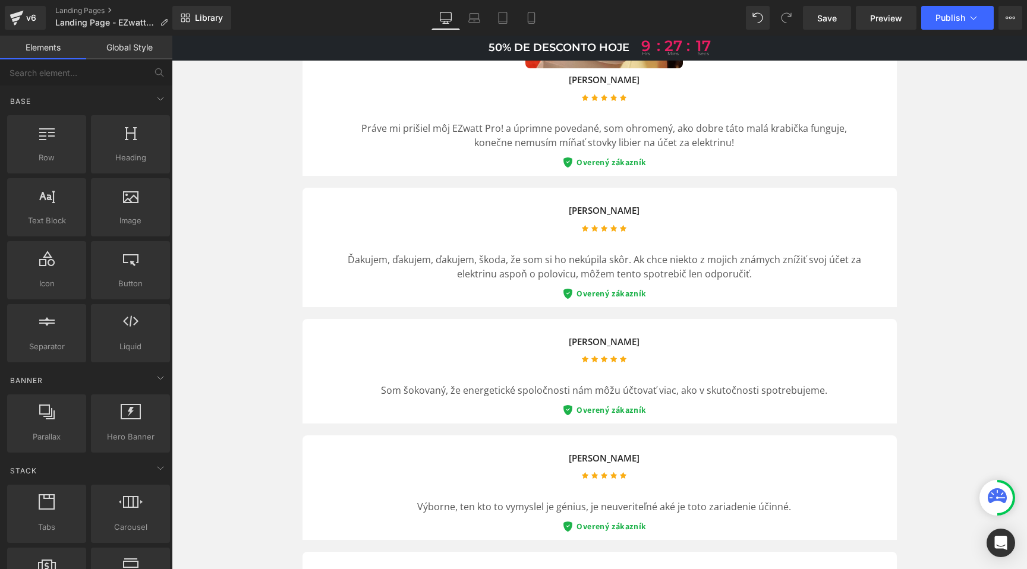
drag, startPoint x: 728, startPoint y: 585, endPoint x: 556, endPoint y: 545, distance: 176.1
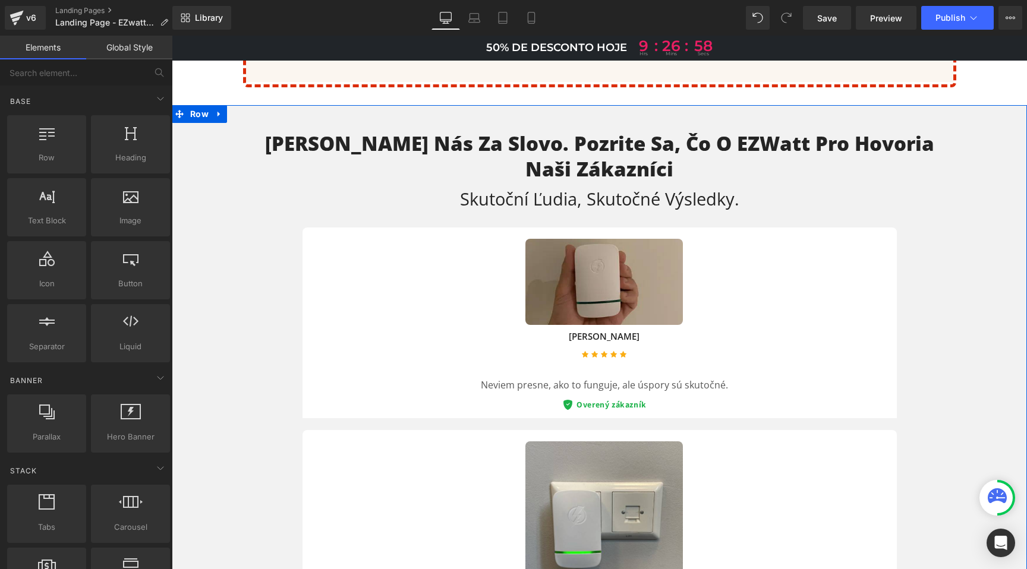
scroll to position [2634, 0]
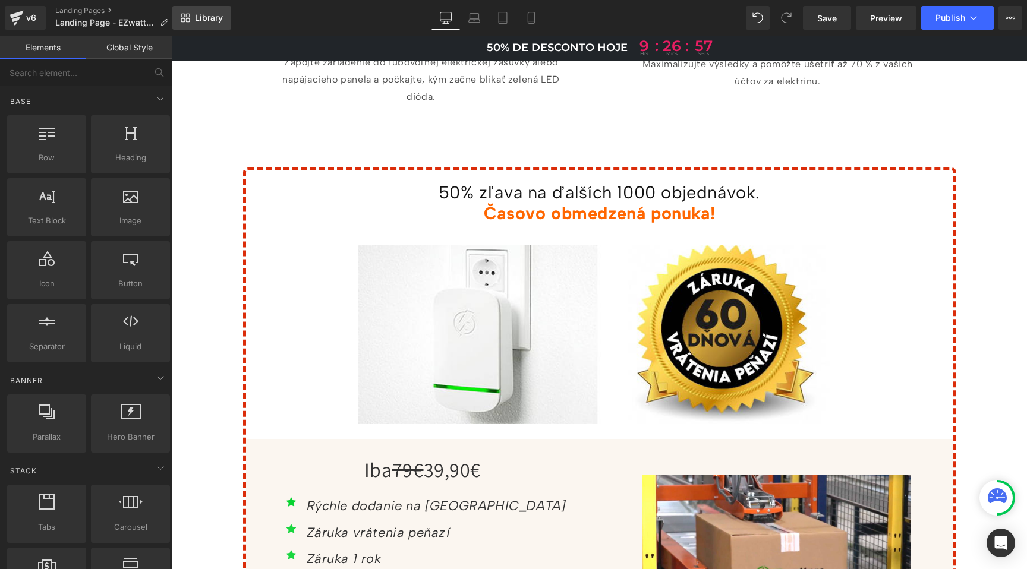
click at [204, 21] on span "Library" at bounding box center [209, 17] width 28 height 11
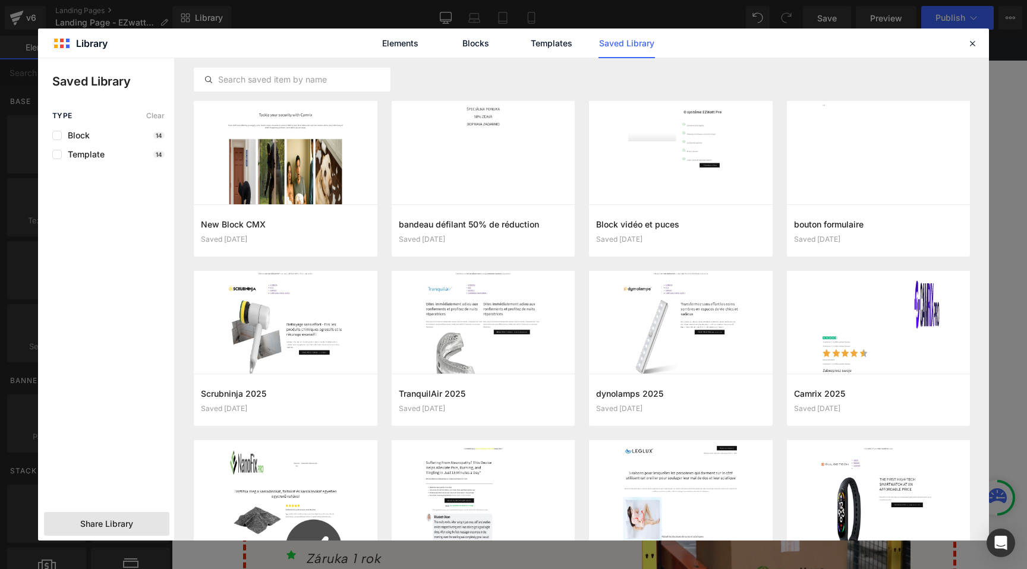
click at [111, 517] on div "Share Library" at bounding box center [106, 524] width 125 height 24
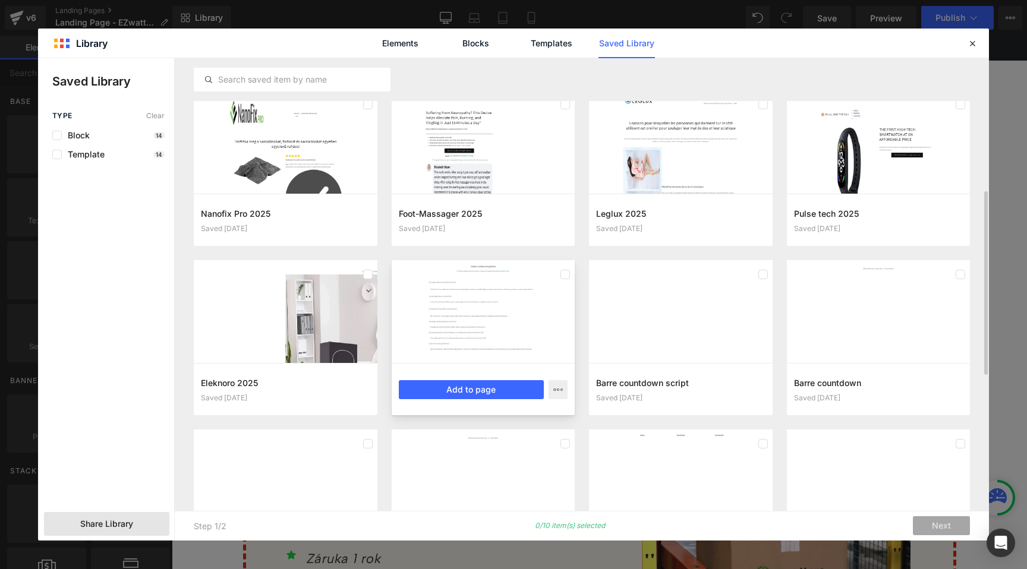
scroll to position [468, 0]
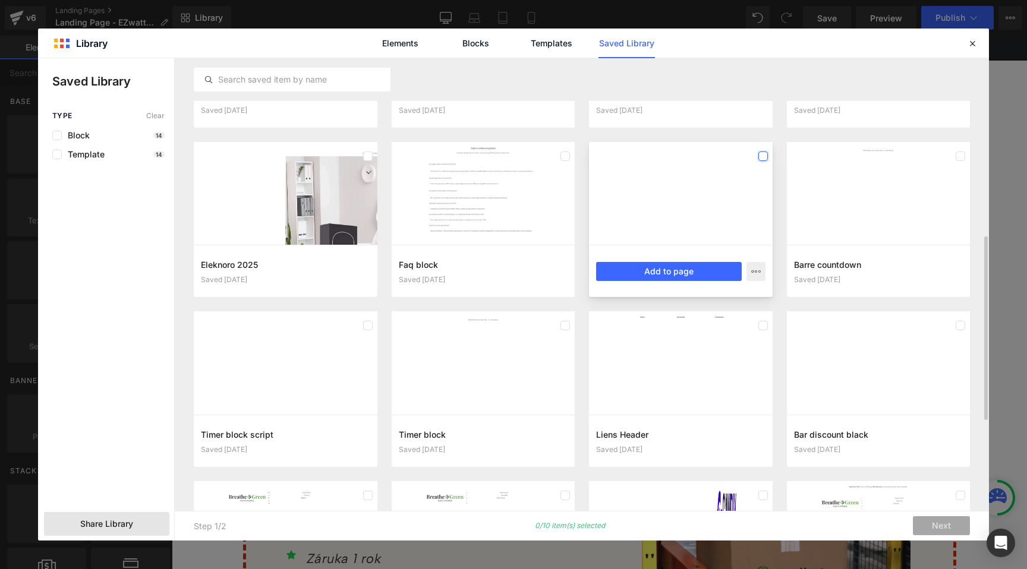
click at [762, 156] on label at bounding box center [763, 157] width 10 height 10
click at [963, 154] on label at bounding box center [960, 157] width 10 height 10
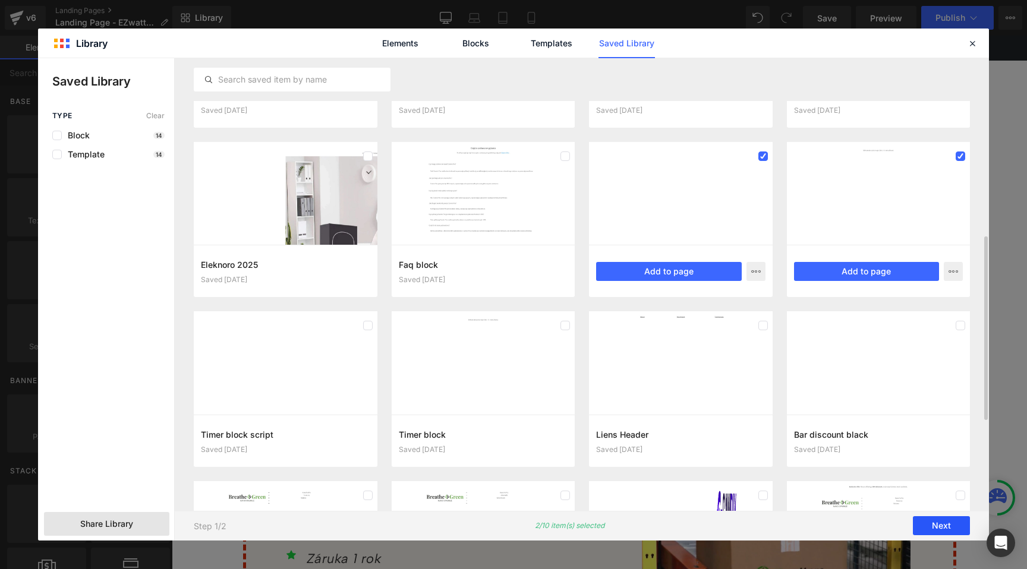
click at [940, 524] on button "Next" at bounding box center [941, 526] width 57 height 19
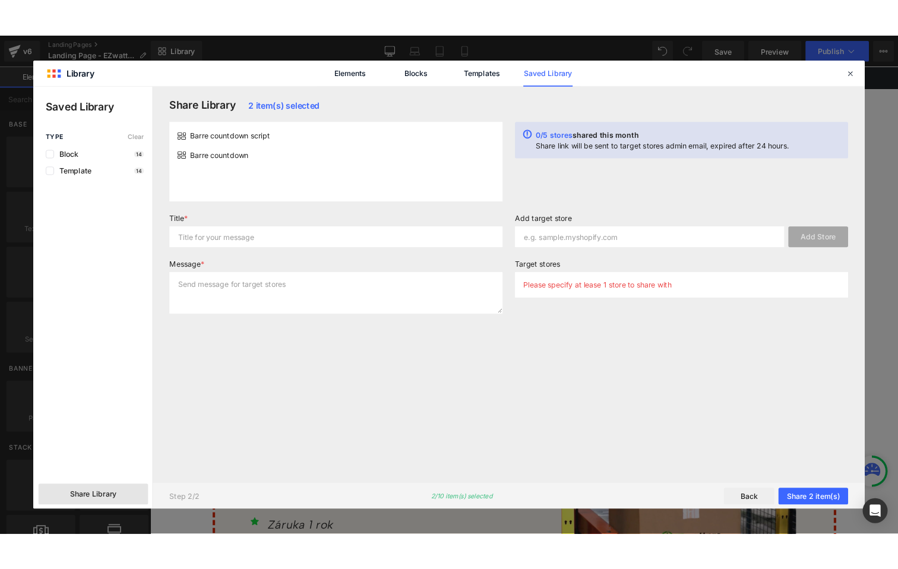
scroll to position [0, 0]
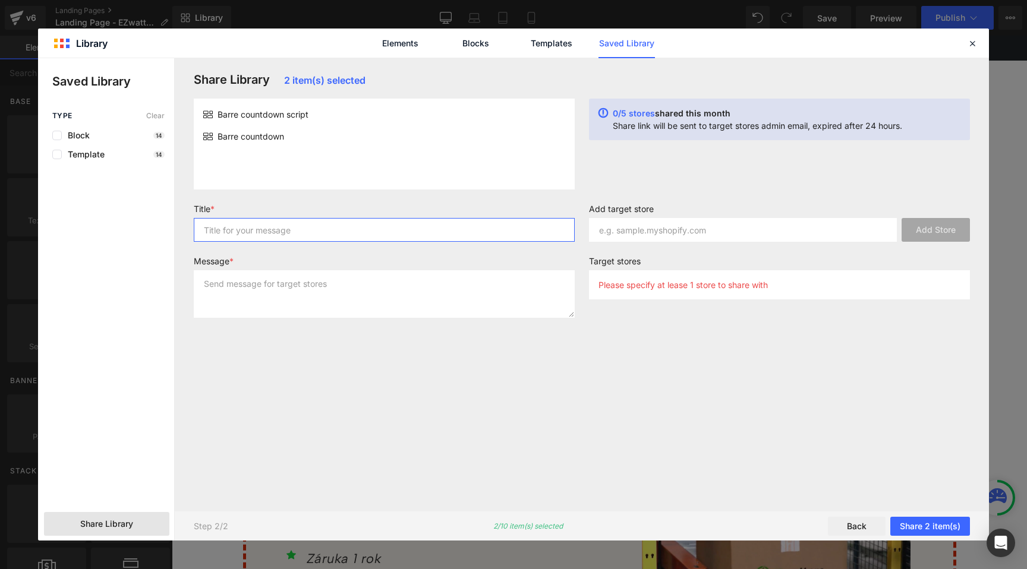
click at [238, 235] on input "text" at bounding box center [384, 230] width 381 height 24
type input "barre"
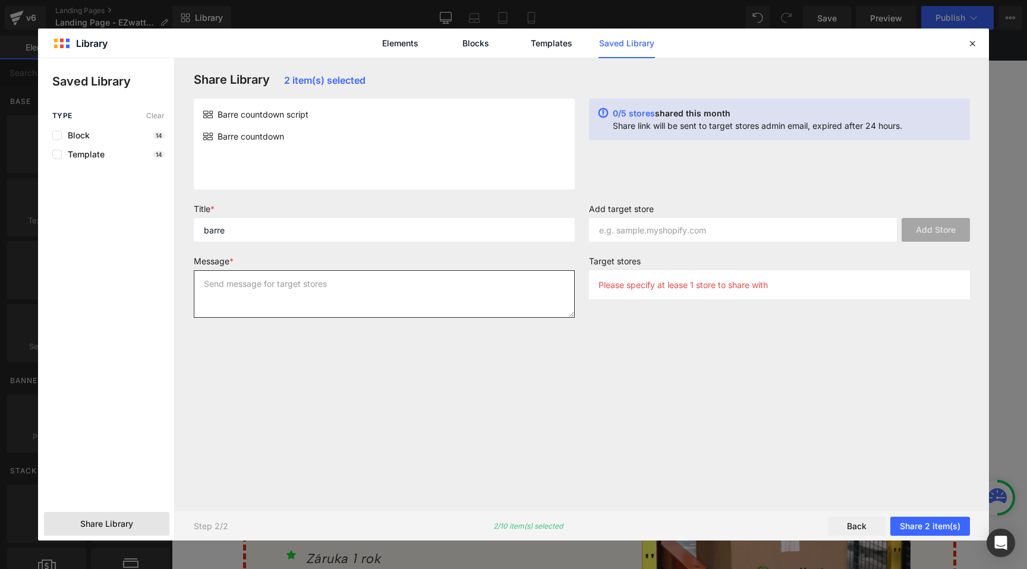
click at [264, 295] on textarea at bounding box center [384, 294] width 381 height 48
type textarea "barre"
click at [430, 389] on div "Share Library 2 item(s) selected Barre countdown script Barre countdown 0/5 sto…" at bounding box center [582, 284] width 790 height 424
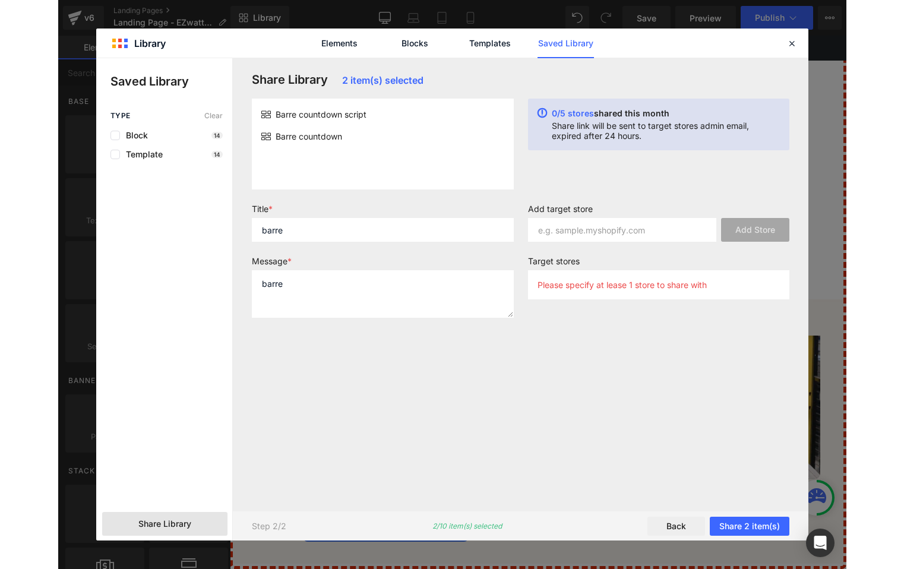
scroll to position [2644, 0]
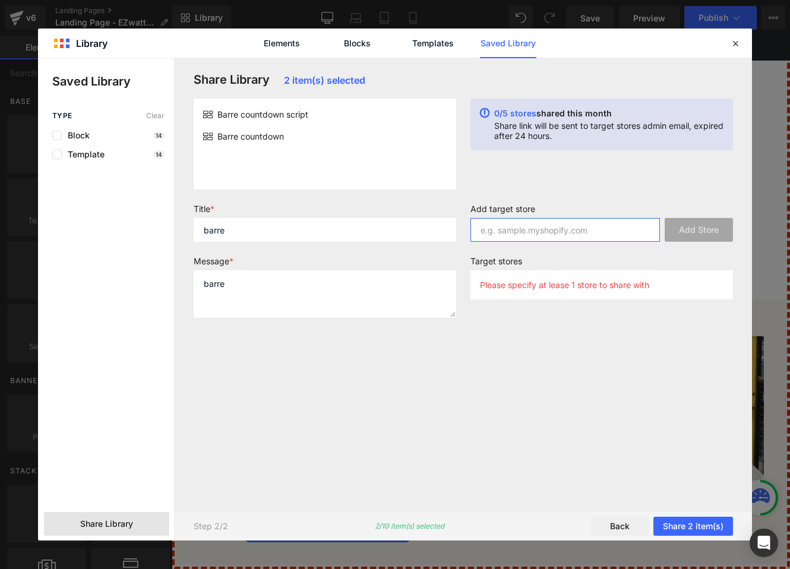
click at [548, 228] on input "text" at bounding box center [566, 230] width 190 height 24
paste input "[DOMAIN_NAME]"
type input "[DOMAIN_NAME]"
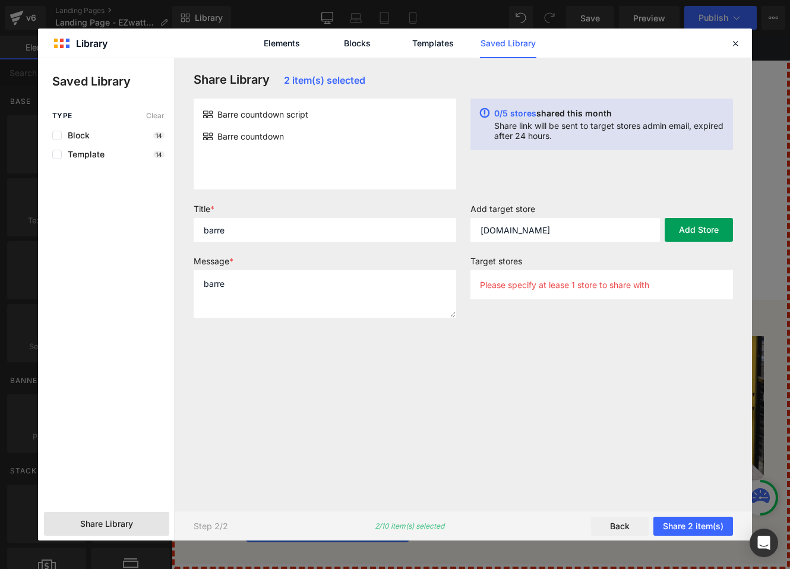
click at [689, 235] on button "Add Store" at bounding box center [699, 230] width 68 height 24
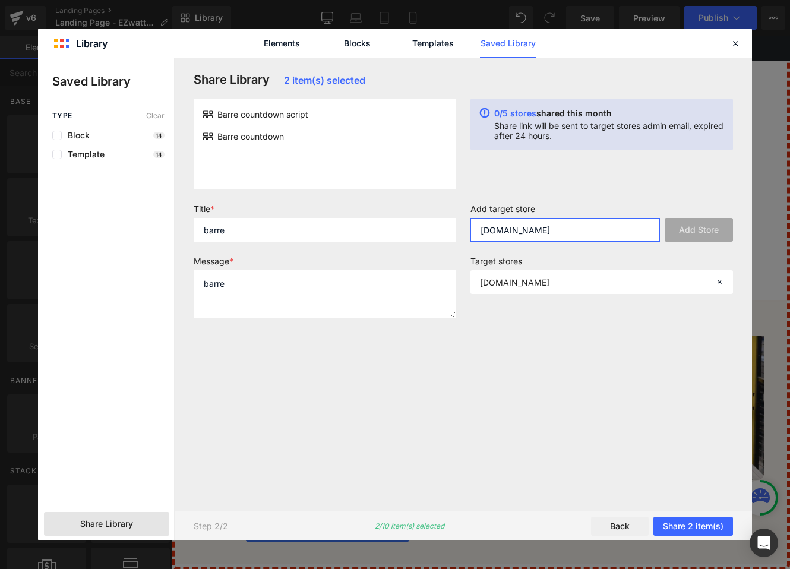
click at [521, 231] on input "[DOMAIN_NAME]" at bounding box center [566, 230] width 190 height 24
paste input "[DOMAIN_NAME]"
type input "[DOMAIN_NAME]"
drag, startPoint x: 717, startPoint y: 226, endPoint x: 738, endPoint y: 225, distance: 21.5
click at [717, 226] on button "Add Store" at bounding box center [699, 230] width 68 height 24
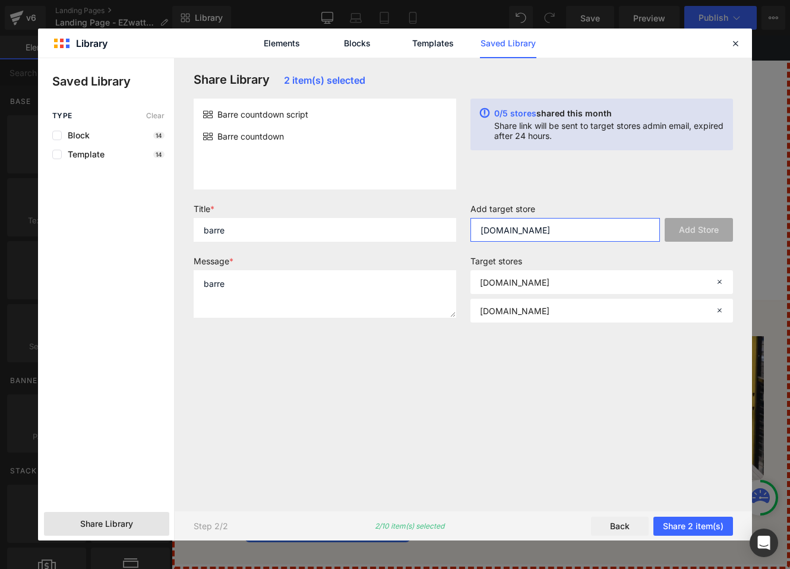
click at [540, 234] on input "[DOMAIN_NAME]" at bounding box center [566, 230] width 190 height 24
paste input "[DOMAIN_NAME]"
type input "[DOMAIN_NAME]"
click at [714, 224] on button "Add Store" at bounding box center [699, 230] width 68 height 24
click at [534, 231] on input "[DOMAIN_NAME]" at bounding box center [566, 230] width 190 height 24
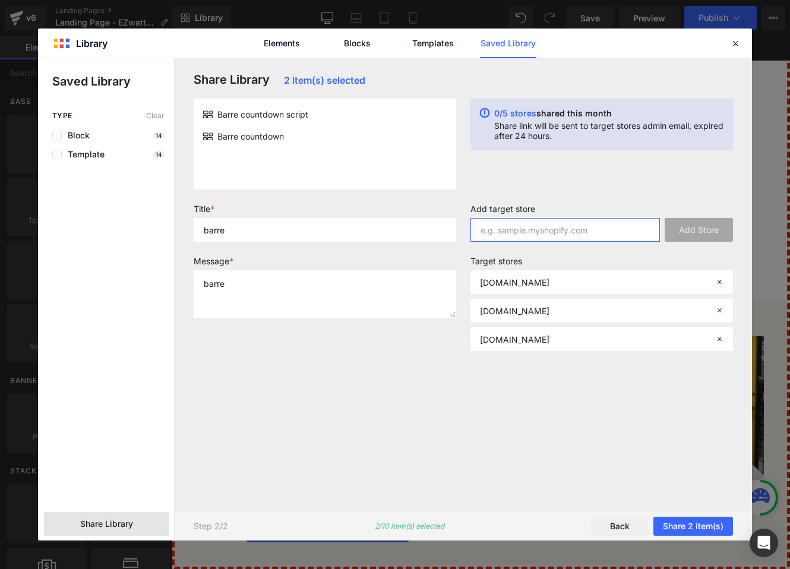
paste input "[DOMAIN_NAME]"
type input "[DOMAIN_NAME]"
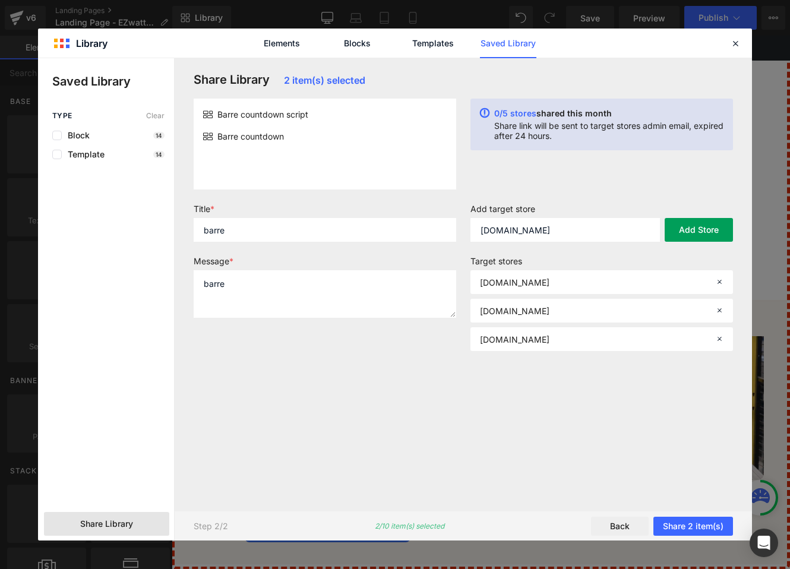
click at [693, 228] on button "Add Store" at bounding box center [699, 230] width 68 height 24
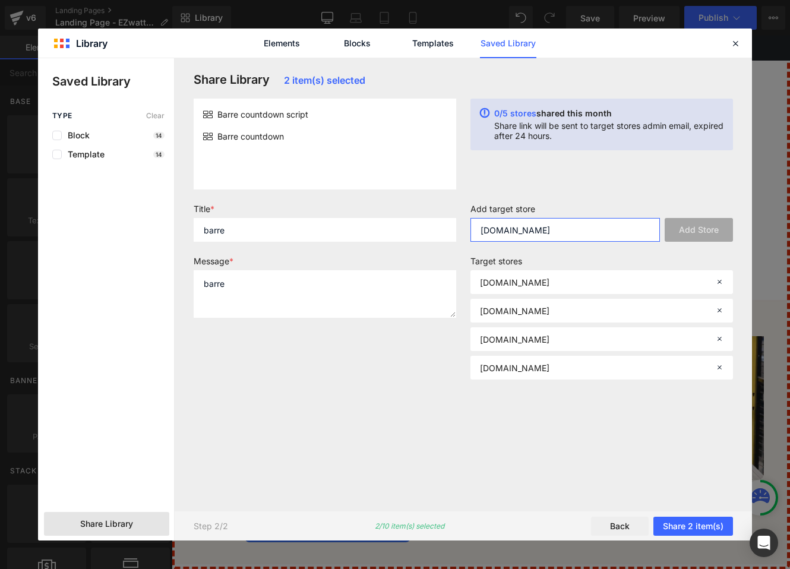
click at [537, 231] on input "[DOMAIN_NAME]" at bounding box center [566, 230] width 190 height 24
paste input "[DOMAIN_NAME]"
type input "[DOMAIN_NAME]"
click at [680, 229] on button "Add Store" at bounding box center [699, 230] width 68 height 24
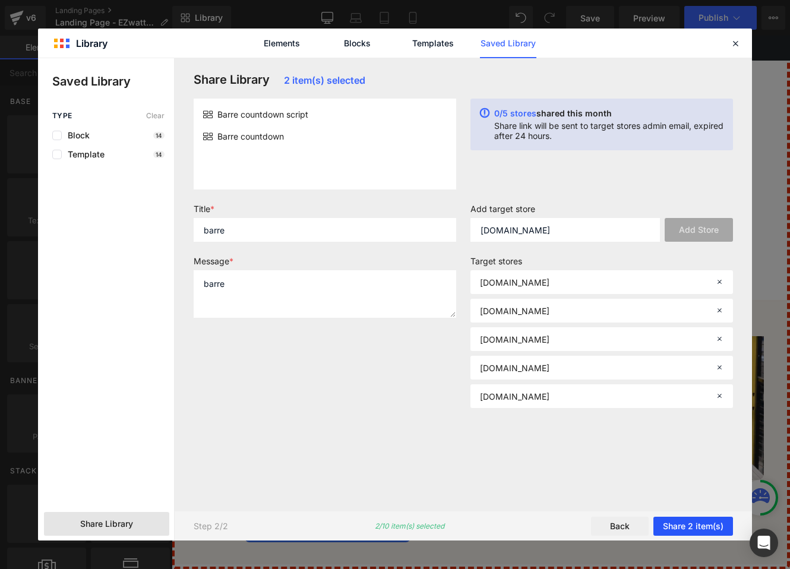
click at [689, 521] on button "Share 2 item(s)" at bounding box center [694, 526] width 80 height 19
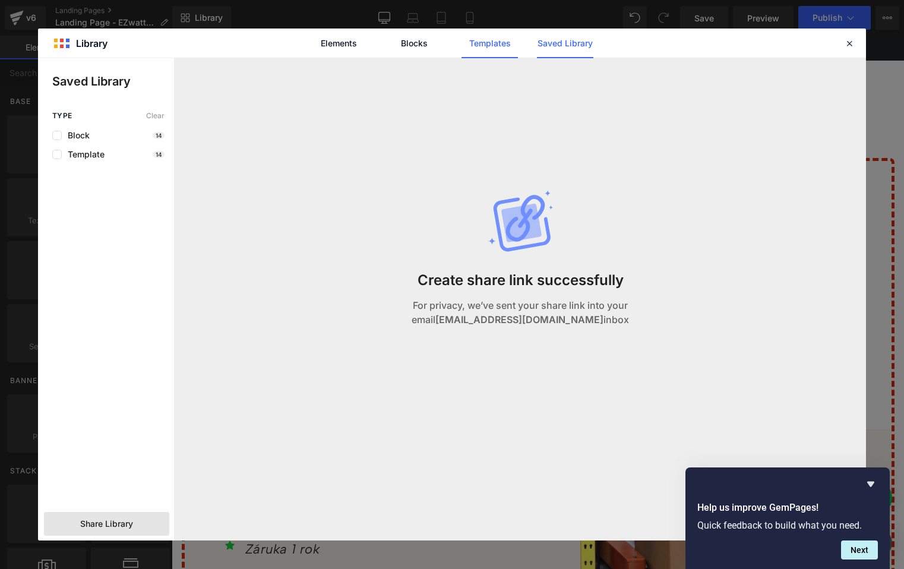
click at [488, 52] on link "Templates" at bounding box center [490, 44] width 56 height 30
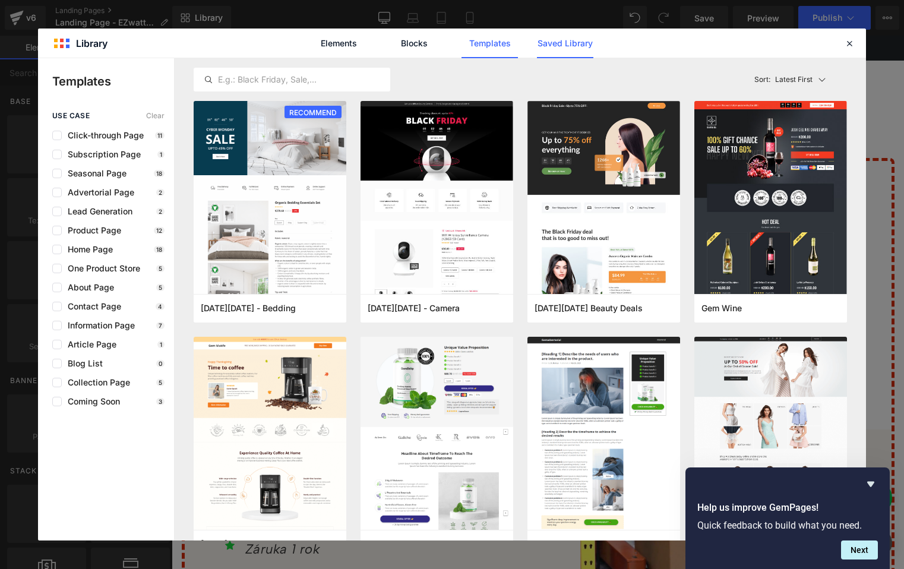
click at [542, 47] on link "Saved Library" at bounding box center [565, 44] width 56 height 30
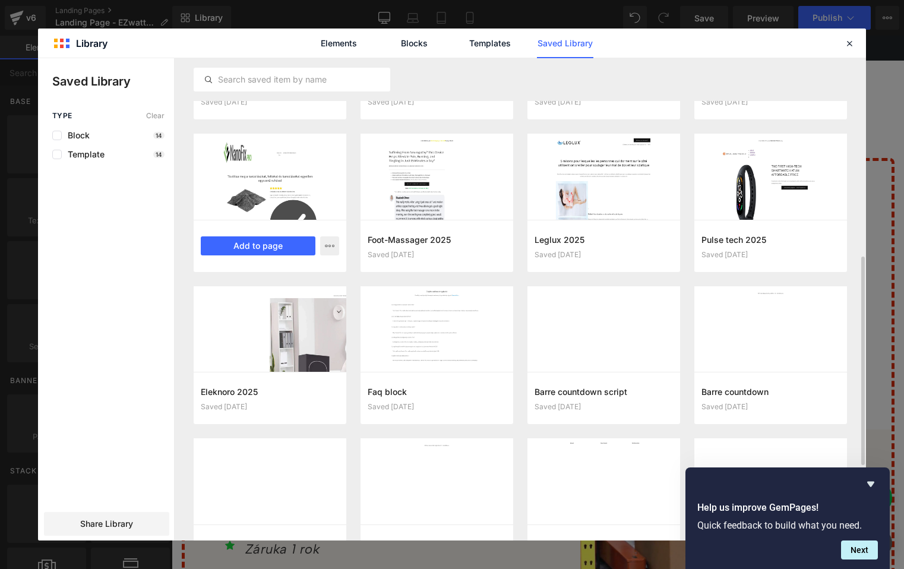
scroll to position [329, 0]
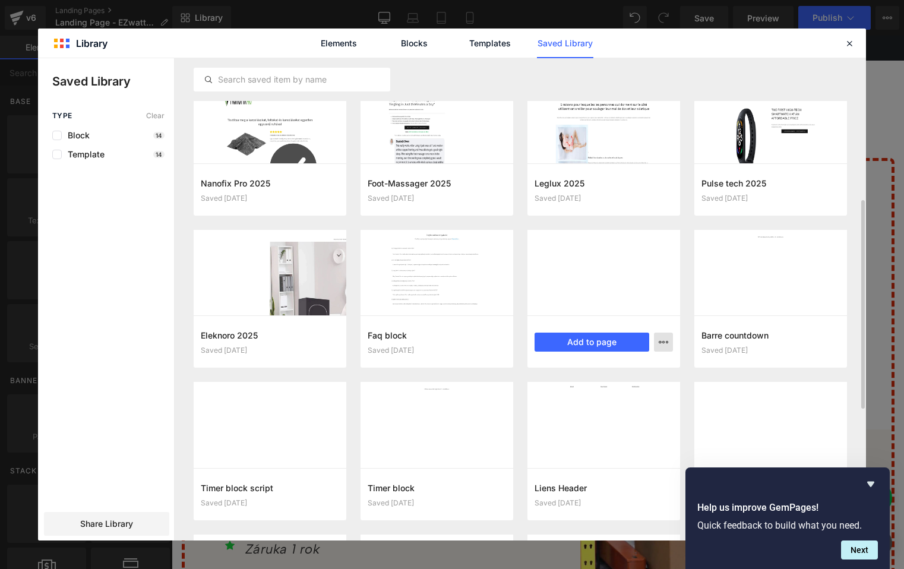
click at [661, 343] on icon "button" at bounding box center [664, 342] width 10 height 10
click at [573, 371] on p "Rename" at bounding box center [577, 368] width 31 height 11
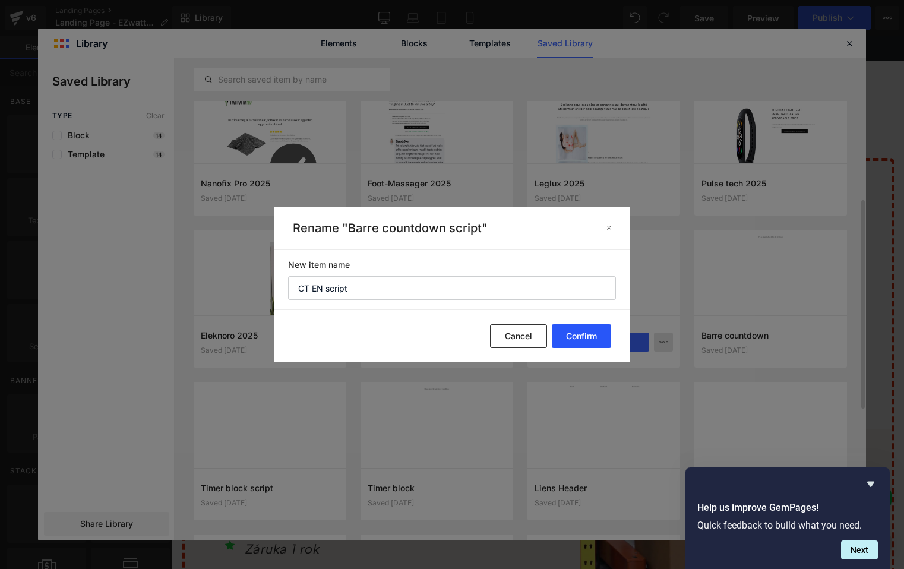
type input "CT EN script"
click at [572, 339] on button "Confirm" at bounding box center [581, 336] width 59 height 24
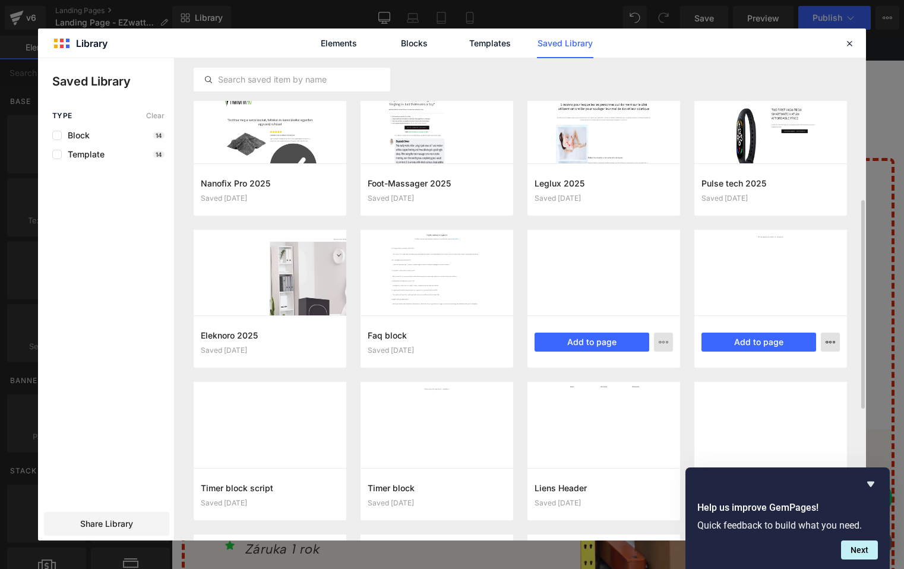
click at [834, 342] on icon "button" at bounding box center [831, 342] width 10 height 10
click at [761, 364] on div "Rename" at bounding box center [772, 369] width 135 height 25
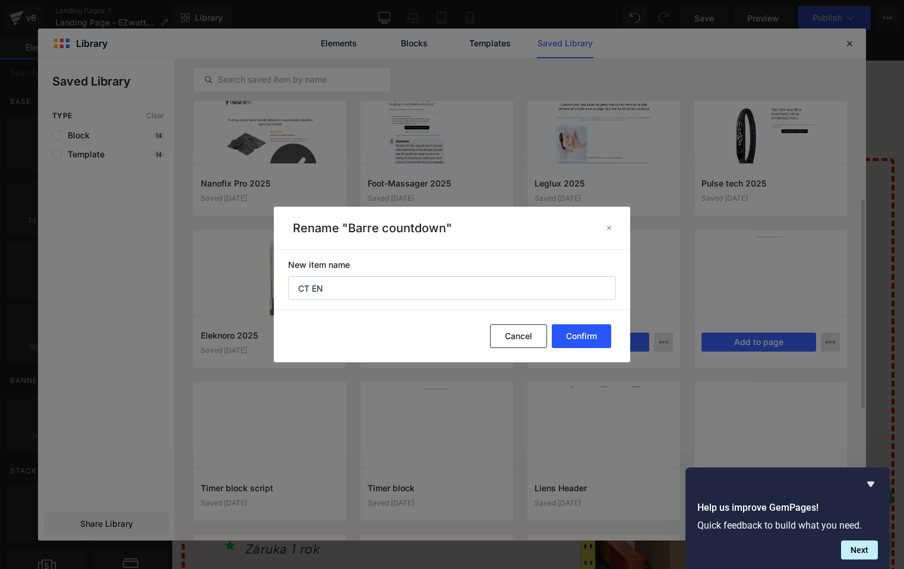
type input "CT EN"
click at [581, 338] on button "Confirm" at bounding box center [581, 336] width 59 height 24
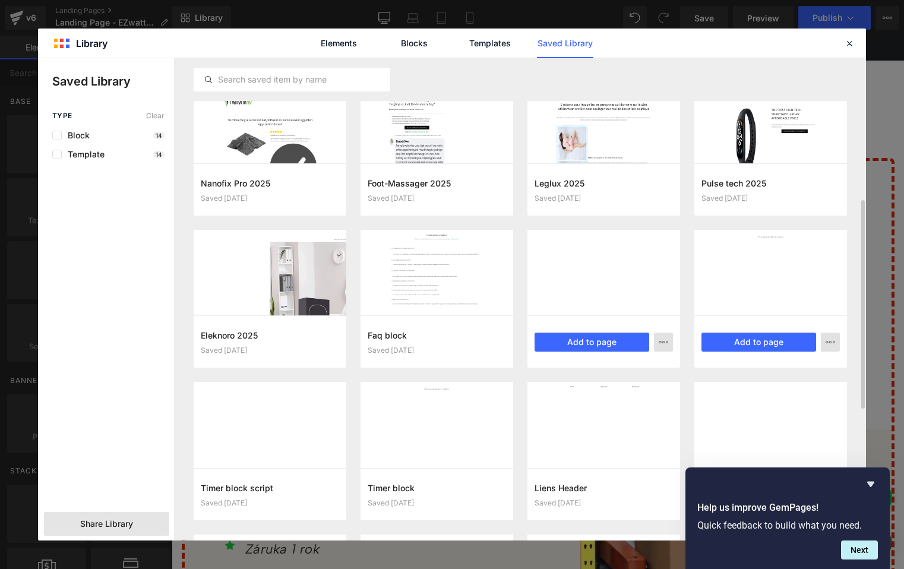
click at [113, 521] on span "Share Library" at bounding box center [106, 524] width 53 height 12
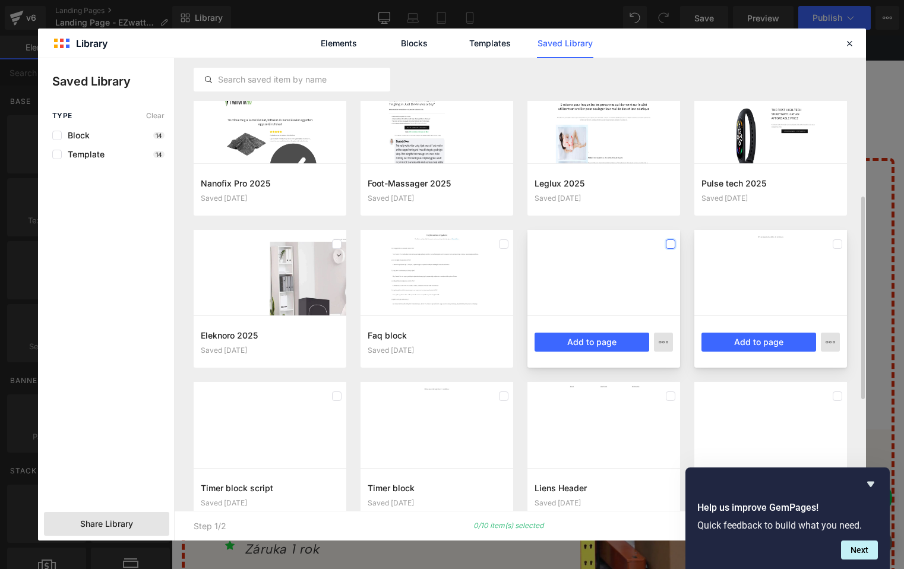
click at [673, 246] on label at bounding box center [671, 244] width 10 height 10
click at [835, 244] on label at bounding box center [838, 244] width 10 height 10
click at [869, 485] on icon "Hide survey" at bounding box center [871, 484] width 7 height 5
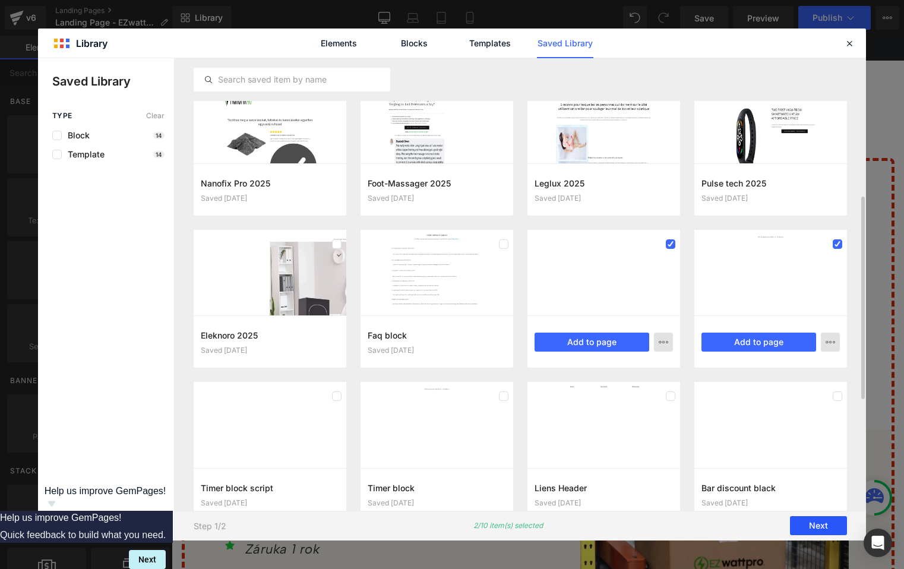
click at [822, 523] on button "Next" at bounding box center [818, 526] width 57 height 19
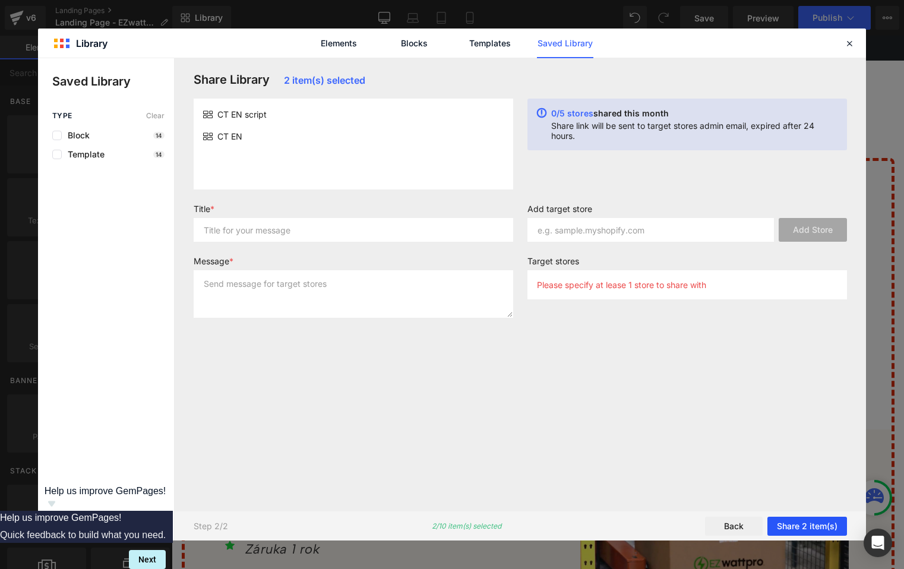
scroll to position [0, 0]
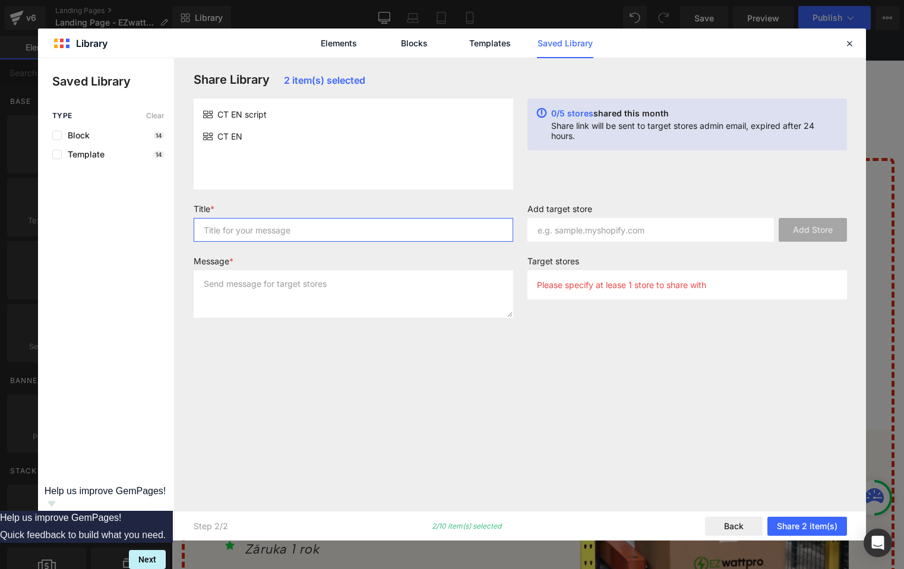
click at [235, 235] on input "text" at bounding box center [354, 230] width 320 height 24
type input "dede"
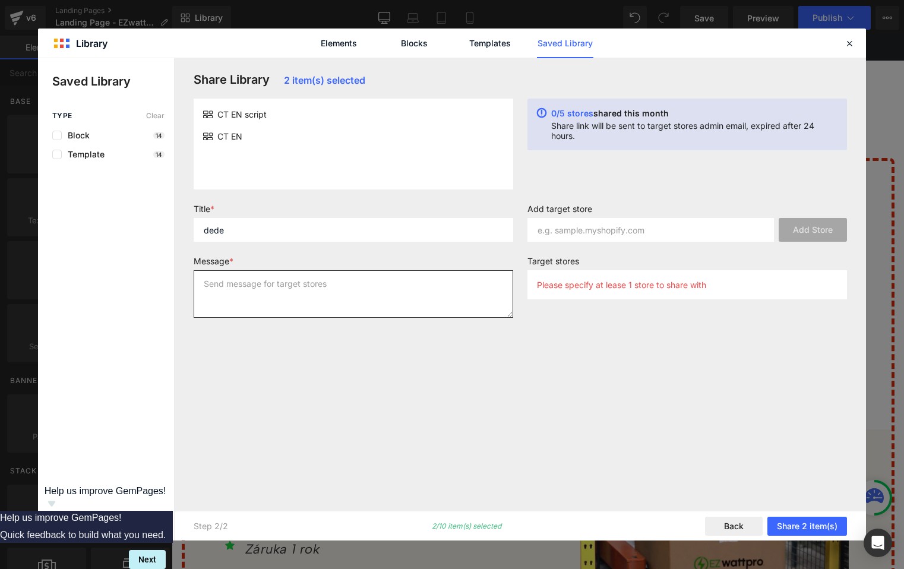
click at [250, 279] on textarea at bounding box center [354, 294] width 320 height 48
type textarea "deded"
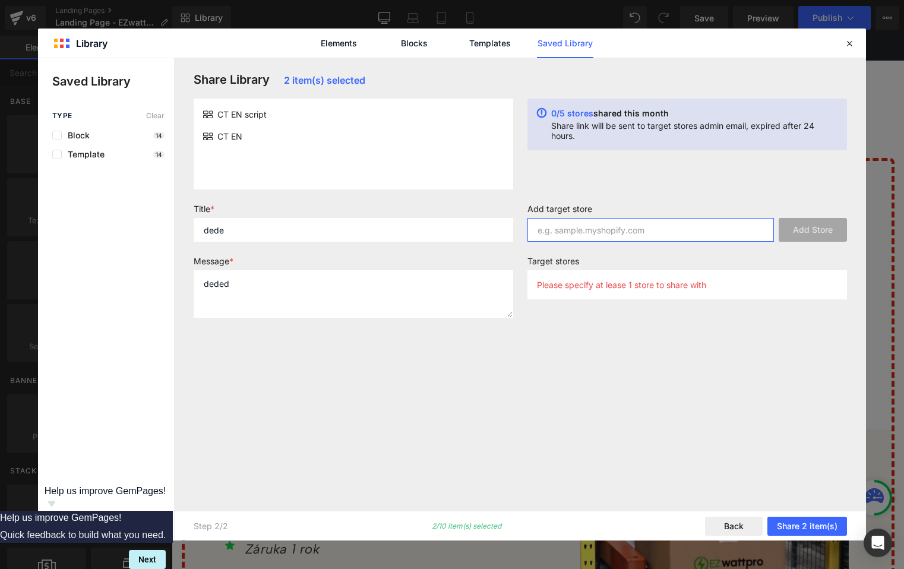
click at [590, 229] on input "text" at bounding box center [651, 230] width 247 height 24
paste input "[URL][DOMAIN_NAME]"
type input "[URL][DOMAIN_NAME]"
click at [817, 229] on button "Add Store" at bounding box center [813, 230] width 68 height 24
click at [571, 233] on input "[URL][DOMAIN_NAME]" at bounding box center [651, 230] width 247 height 24
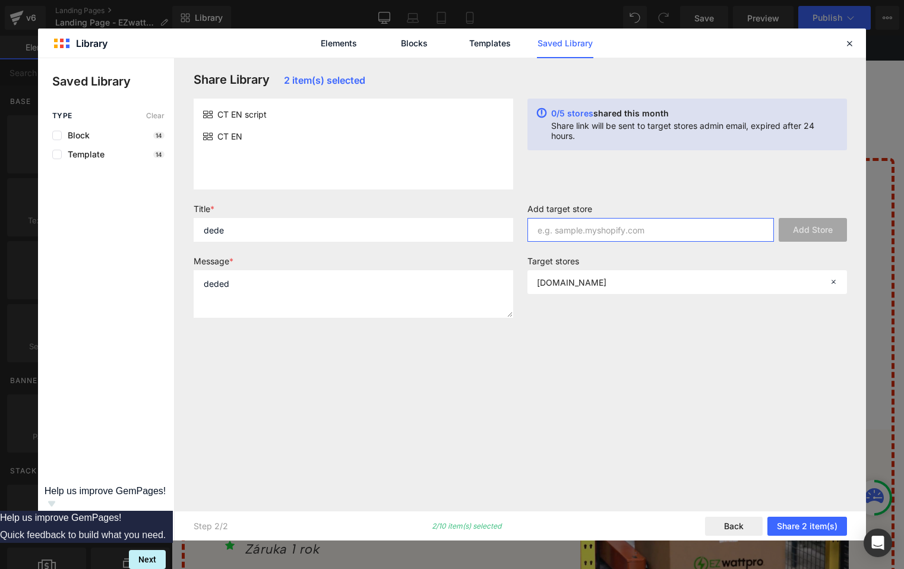
paste input "[URL][DOMAIN_NAME]"
type input "[URL][DOMAIN_NAME]"
click at [817, 228] on button "Add Store" at bounding box center [813, 230] width 68 height 24
click at [582, 235] on input "[URL][DOMAIN_NAME]" at bounding box center [651, 230] width 247 height 24
paste input "[URL][DOMAIN_NAME]"
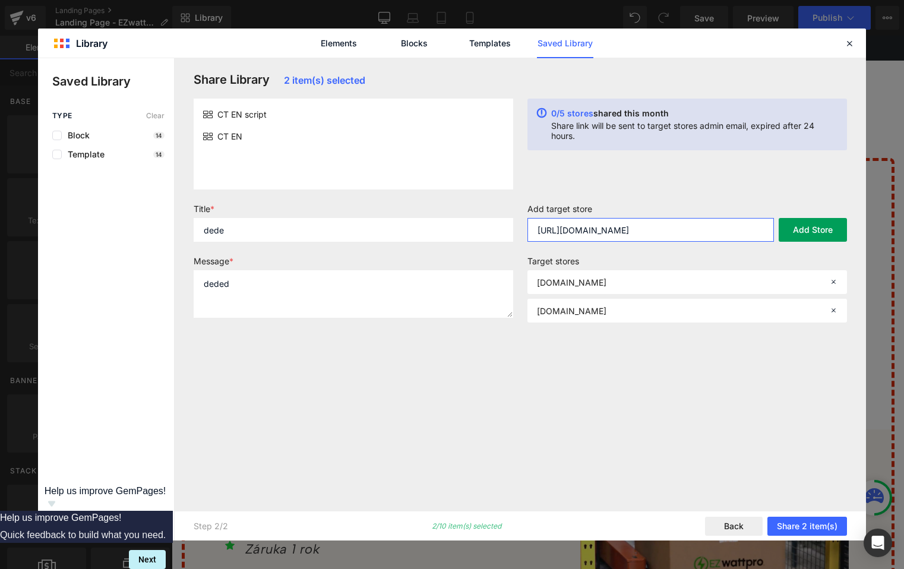
type input "[URL][DOMAIN_NAME]"
click at [814, 228] on button "Add Store" at bounding box center [813, 230] width 68 height 24
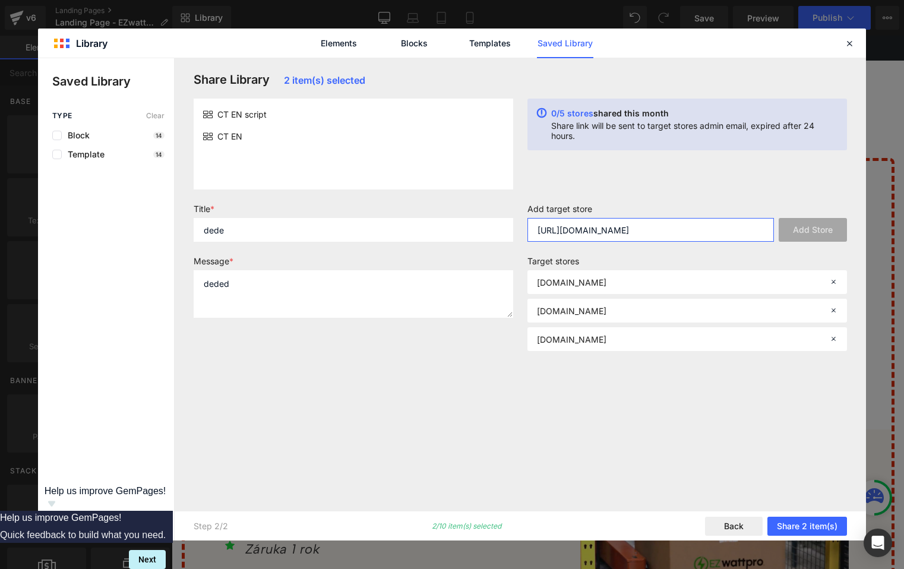
click at [570, 238] on input "[URL][DOMAIN_NAME]" at bounding box center [651, 230] width 247 height 24
paste input "[URL][DOMAIN_NAME]"
type input "[URL][DOMAIN_NAME]"
click at [818, 228] on button "Add Store" at bounding box center [813, 230] width 68 height 24
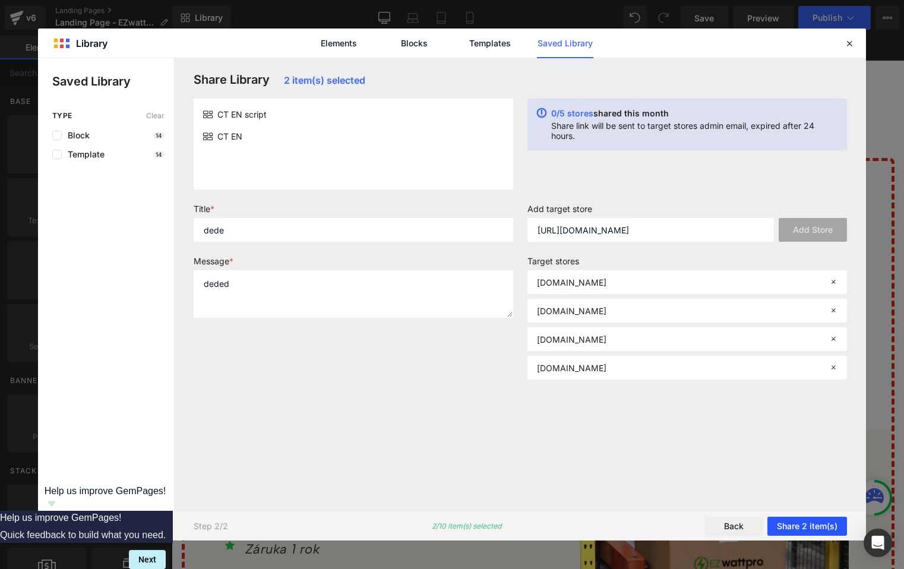
click at [807, 526] on button "Share 2 item(s)" at bounding box center [808, 526] width 80 height 19
